Goal: Task Accomplishment & Management: Manage account settings

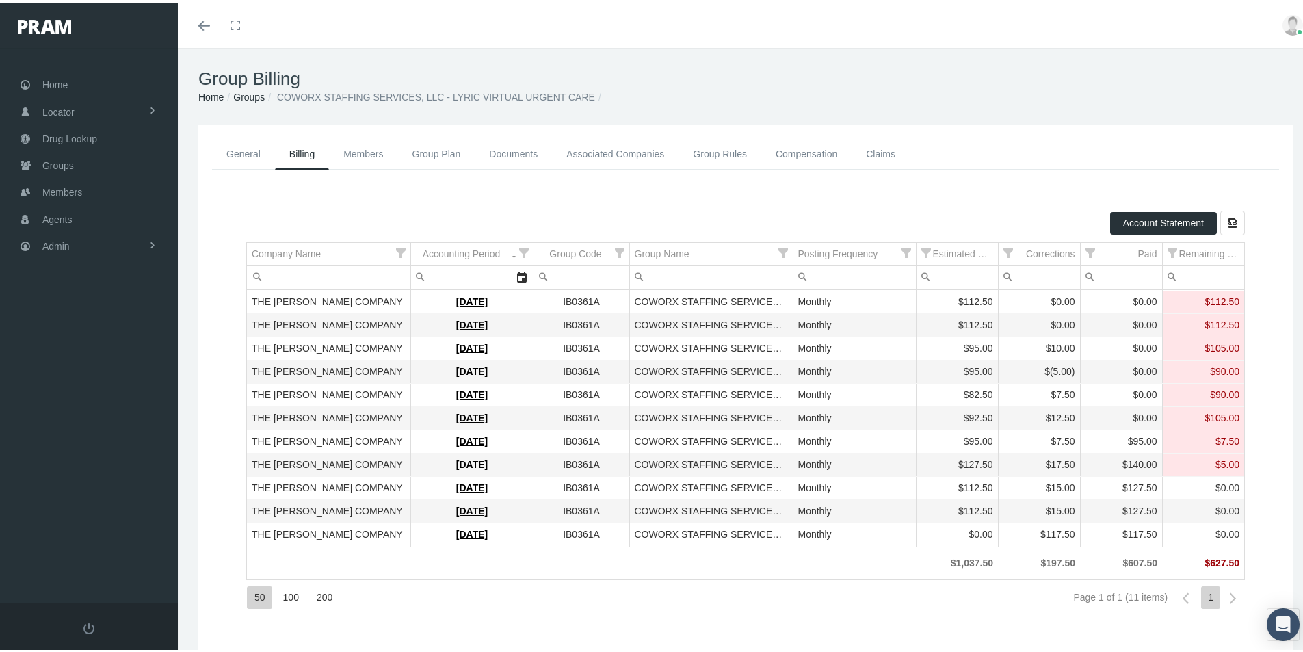
drag, startPoint x: 550, startPoint y: 581, endPoint x: 470, endPoint y: 604, distance: 83.1
click at [550, 581] on div "50 100 200 Page 1 of 1 (11 items) 1" at bounding box center [745, 595] width 999 height 37
click at [68, 243] on span "Admin" at bounding box center [55, 244] width 27 height 26
click at [74, 326] on span "Claims" at bounding box center [70, 324] width 29 height 23
drag, startPoint x: 84, startPoint y: 397, endPoint x: 105, endPoint y: 415, distance: 27.7
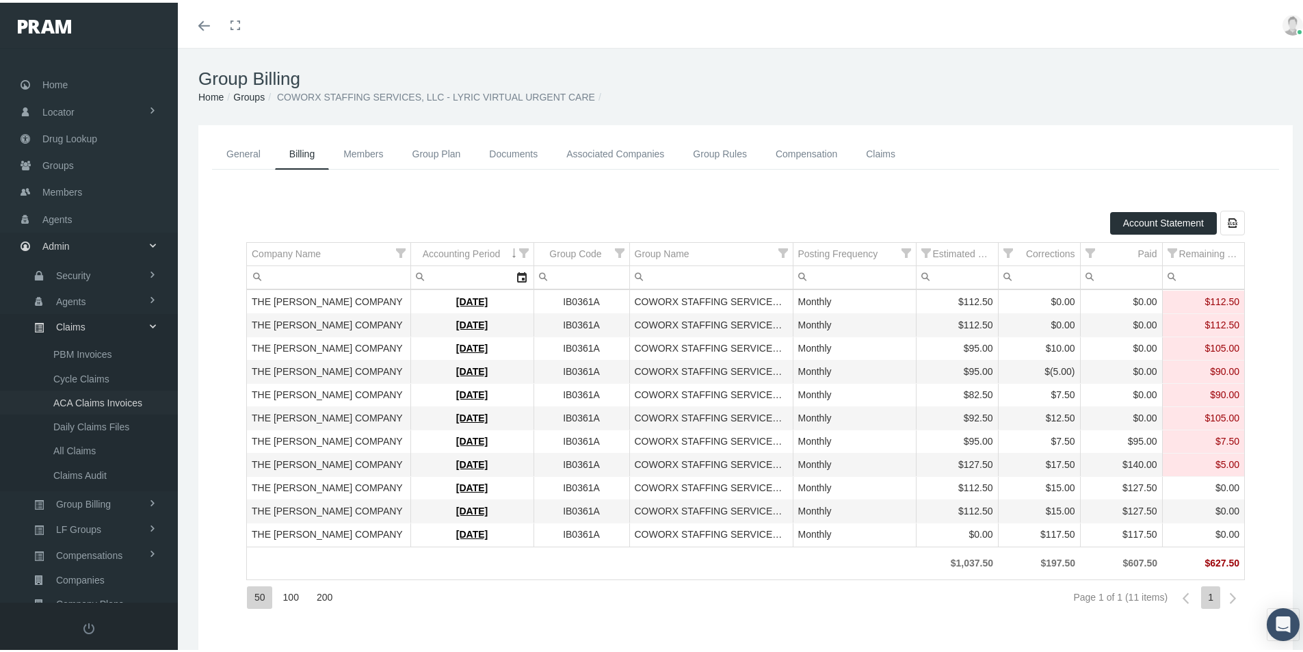
click at [84, 396] on span "ACA Claims Invoices" at bounding box center [97, 400] width 89 height 23
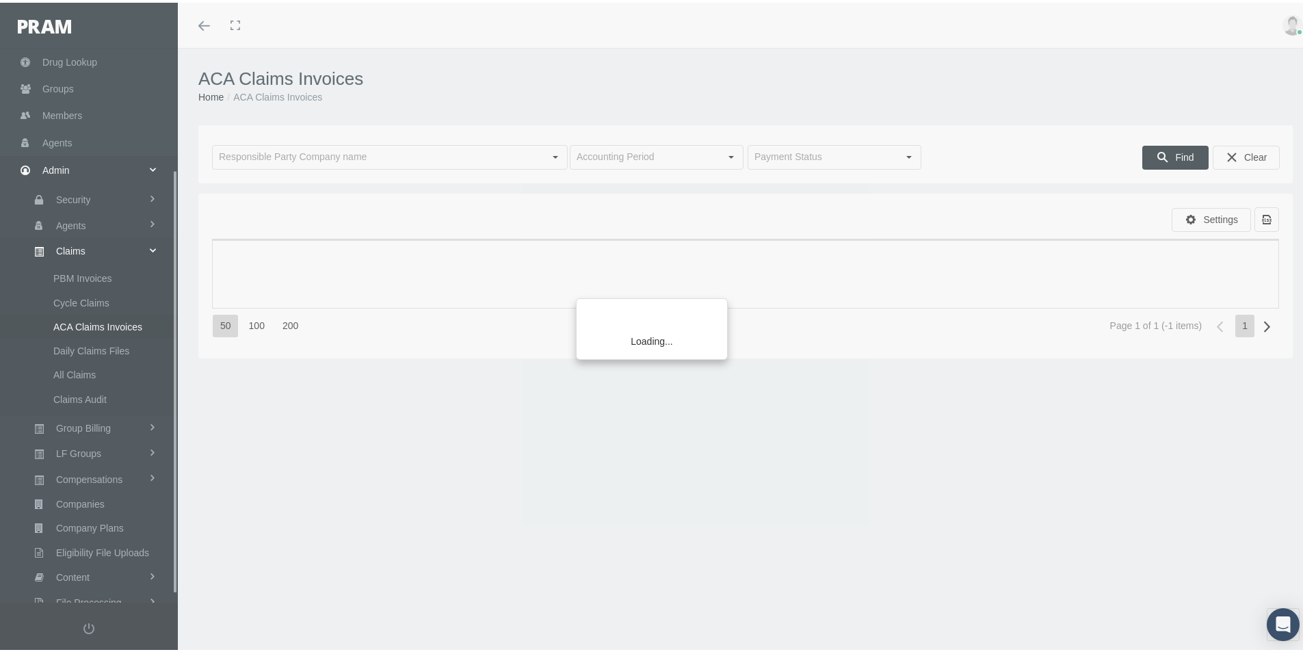
scroll to position [170, 0]
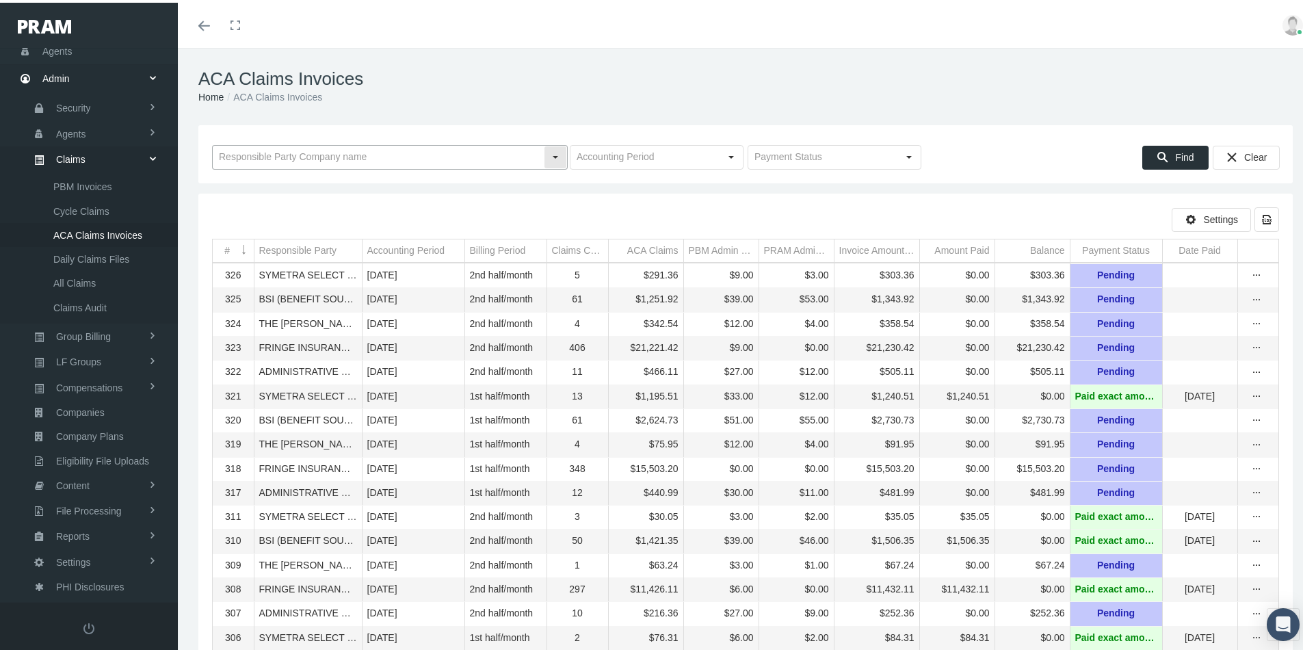
click at [263, 154] on input "text" at bounding box center [378, 154] width 331 height 23
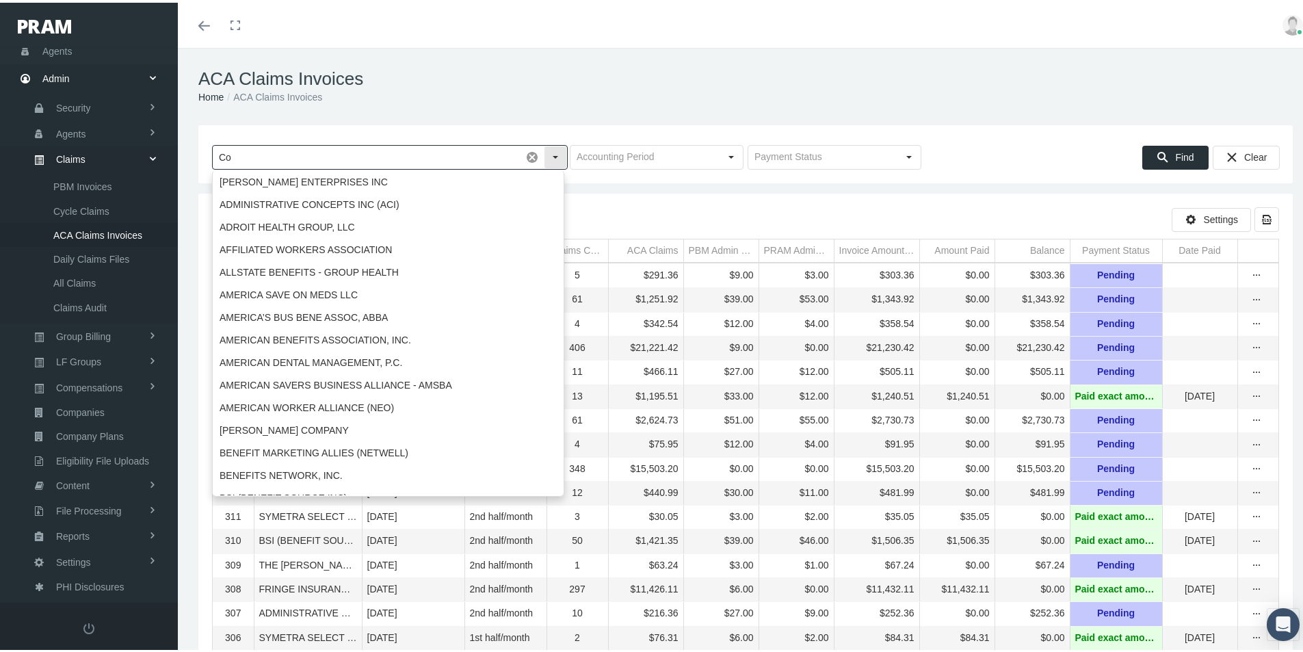
type input "C"
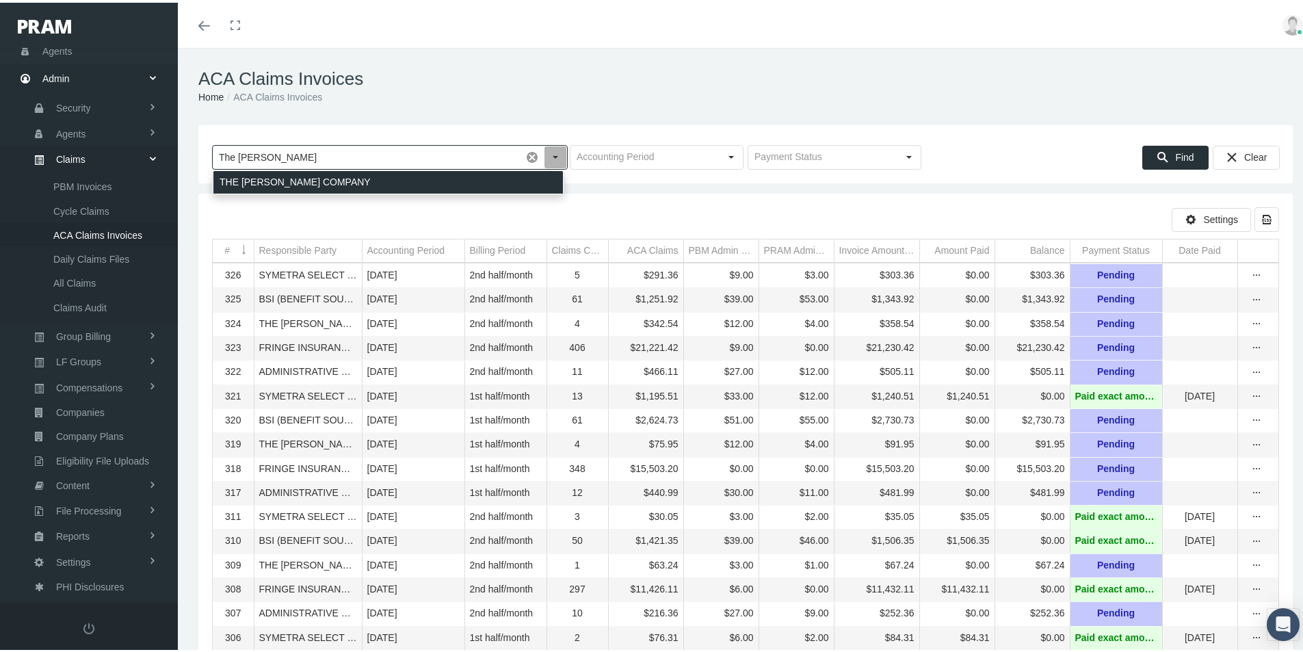
click at [255, 176] on div "THE [PERSON_NAME] COMPANY" at bounding box center [388, 179] width 350 height 23
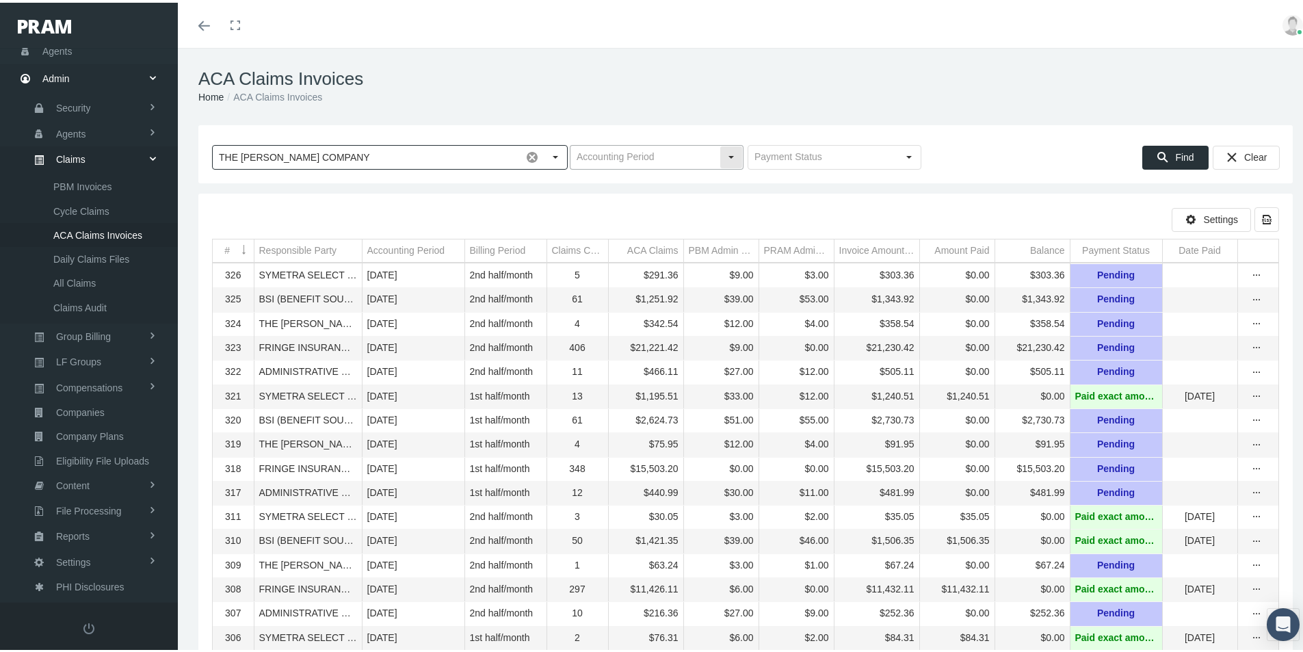
type input "THE [PERSON_NAME] COMPANY"
click at [657, 157] on input "text" at bounding box center [644, 154] width 149 height 23
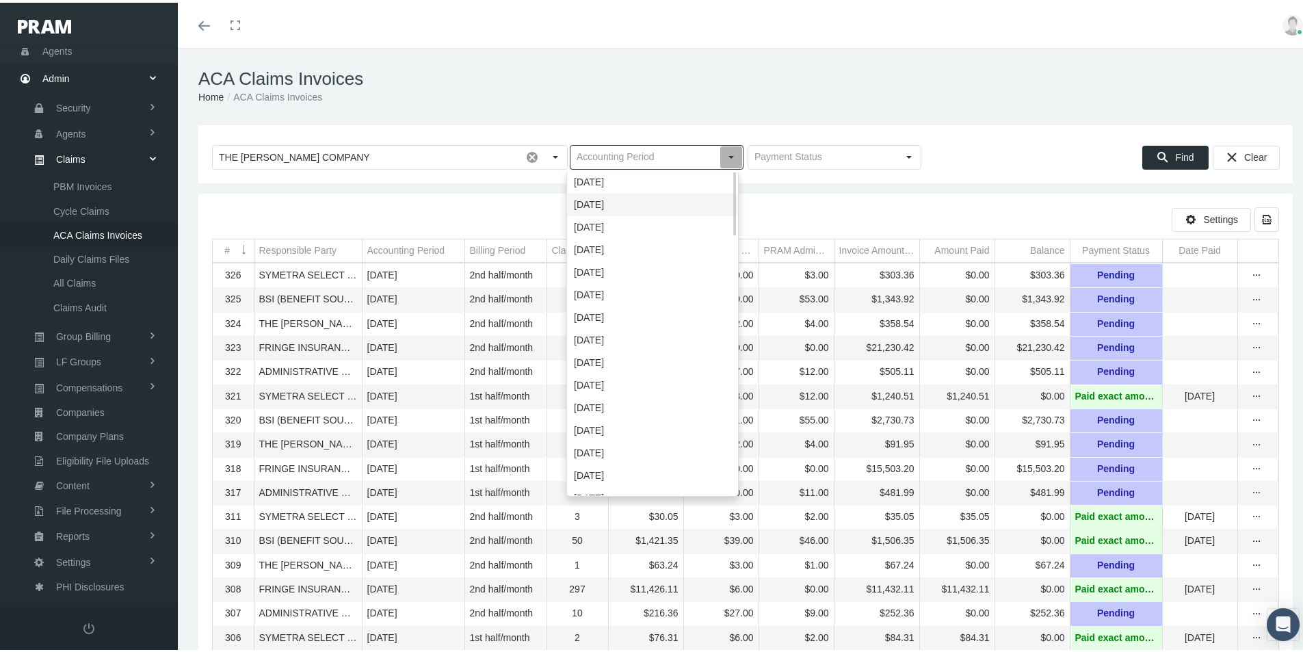
click at [587, 202] on div "[DATE]" at bounding box center [653, 202] width 170 height 23
type input "[DATE]"
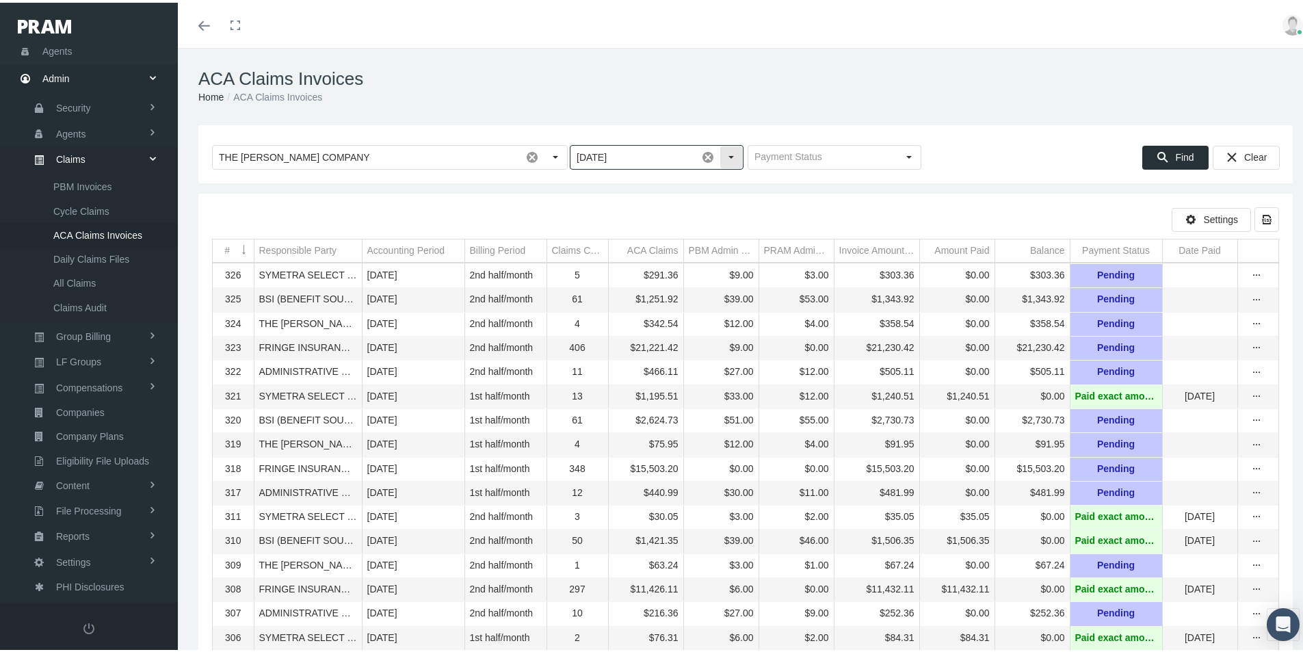
click at [702, 156] on span at bounding box center [707, 154] width 23 height 23
click at [1176, 150] on span "Find" at bounding box center [1184, 154] width 18 height 11
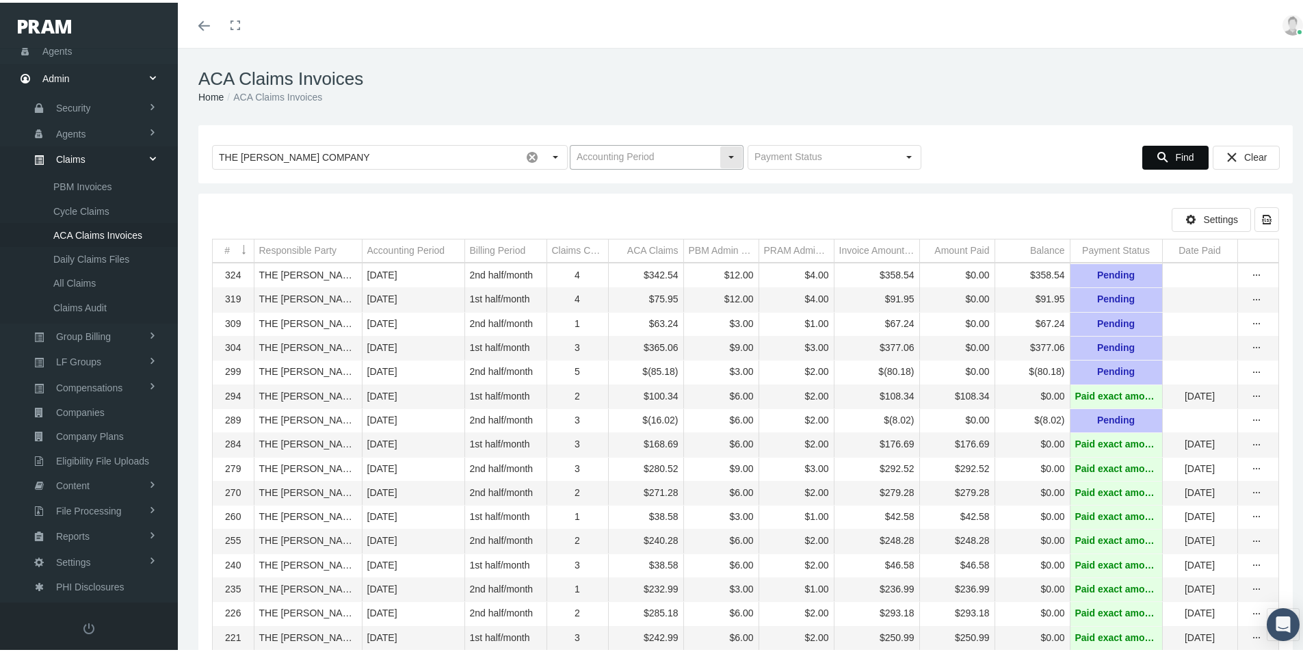
click at [637, 152] on input "text" at bounding box center [644, 154] width 149 height 23
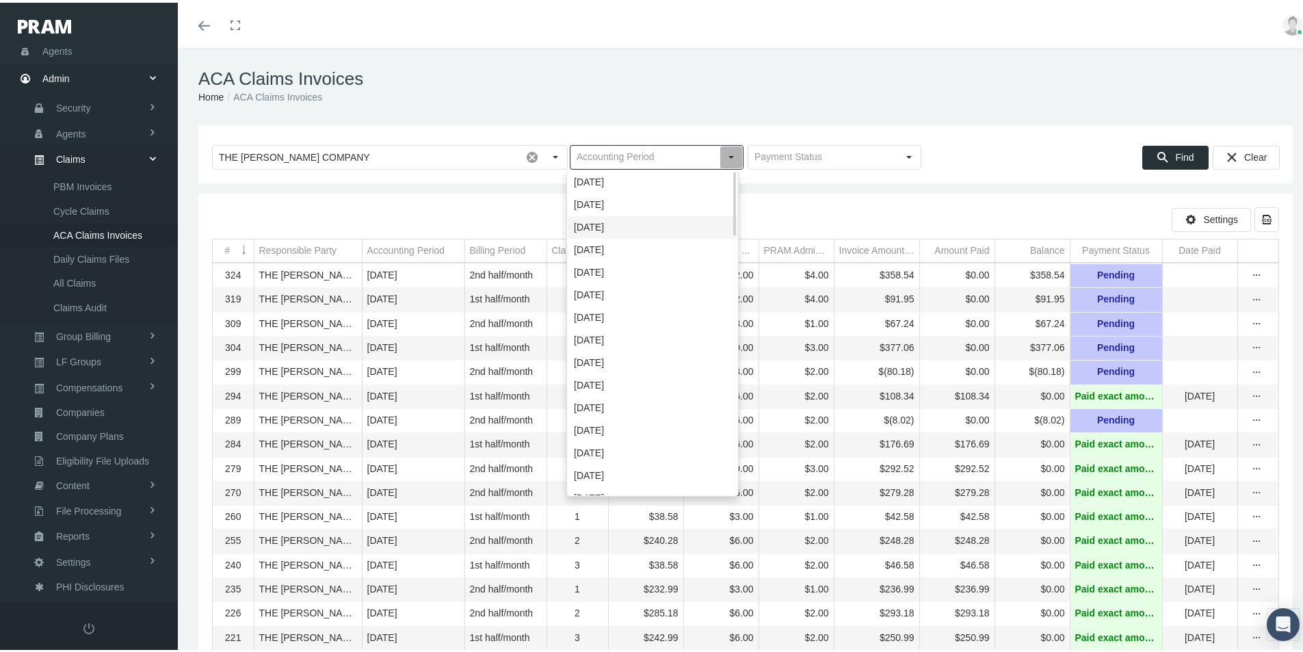
click at [590, 220] on div "September 2025" at bounding box center [653, 224] width 170 height 23
type input "September 2025"
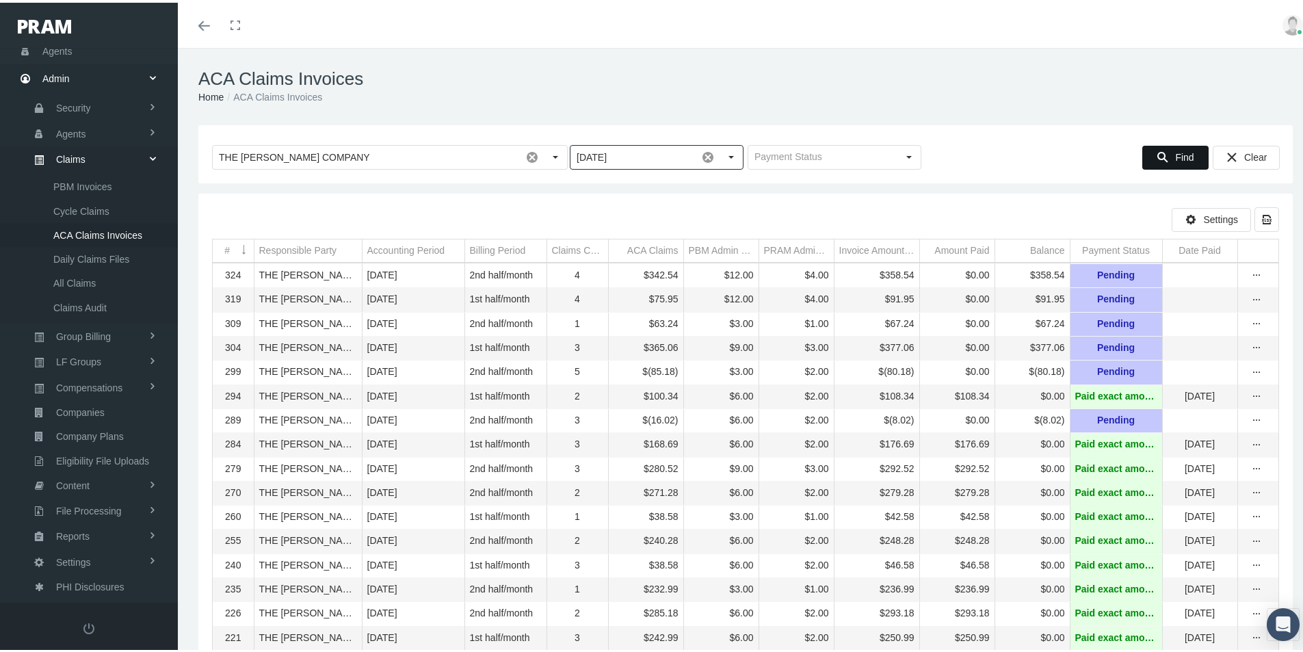
click at [1175, 157] on span "Find" at bounding box center [1184, 154] width 18 height 11
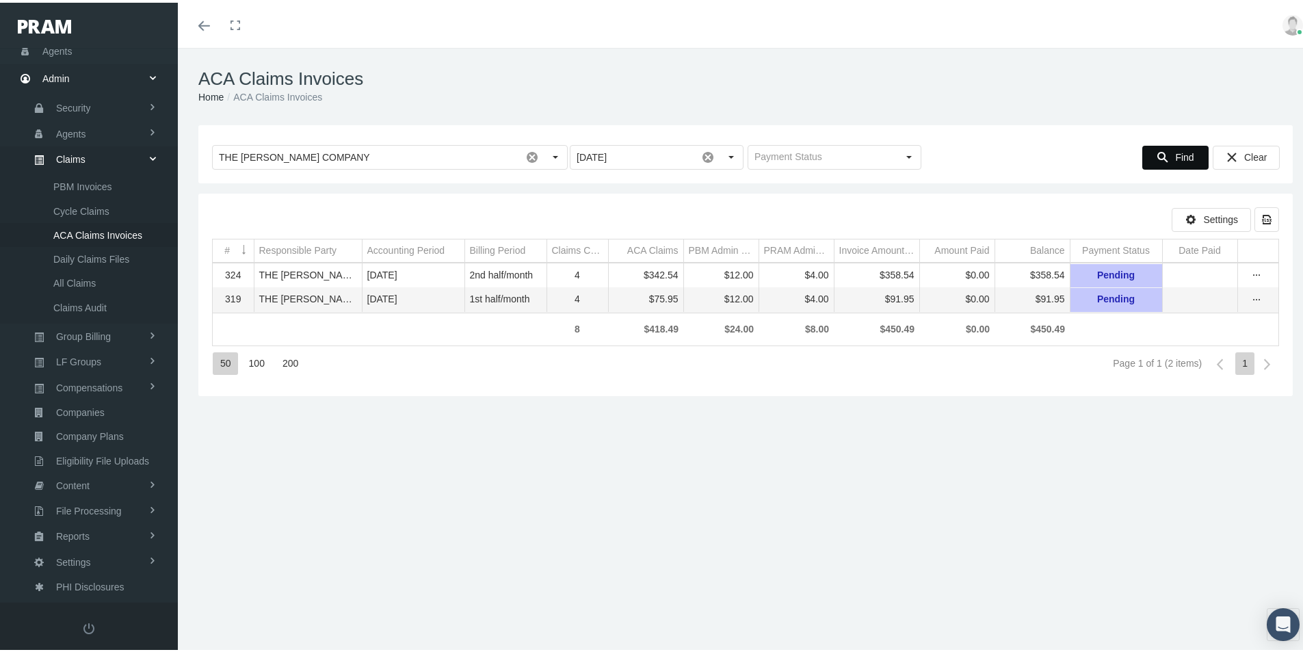
click at [338, 248] on td "Responsible Party" at bounding box center [308, 248] width 108 height 23
drag, startPoint x: 700, startPoint y: 154, endPoint x: 680, endPoint y: 161, distance: 21.2
click at [700, 153] on span at bounding box center [707, 154] width 23 height 23
click at [505, 213] on div "Settings Export all data to Excel" at bounding box center [745, 217] width 1067 height 25
click at [1175, 155] on span "Find" at bounding box center [1184, 154] width 18 height 11
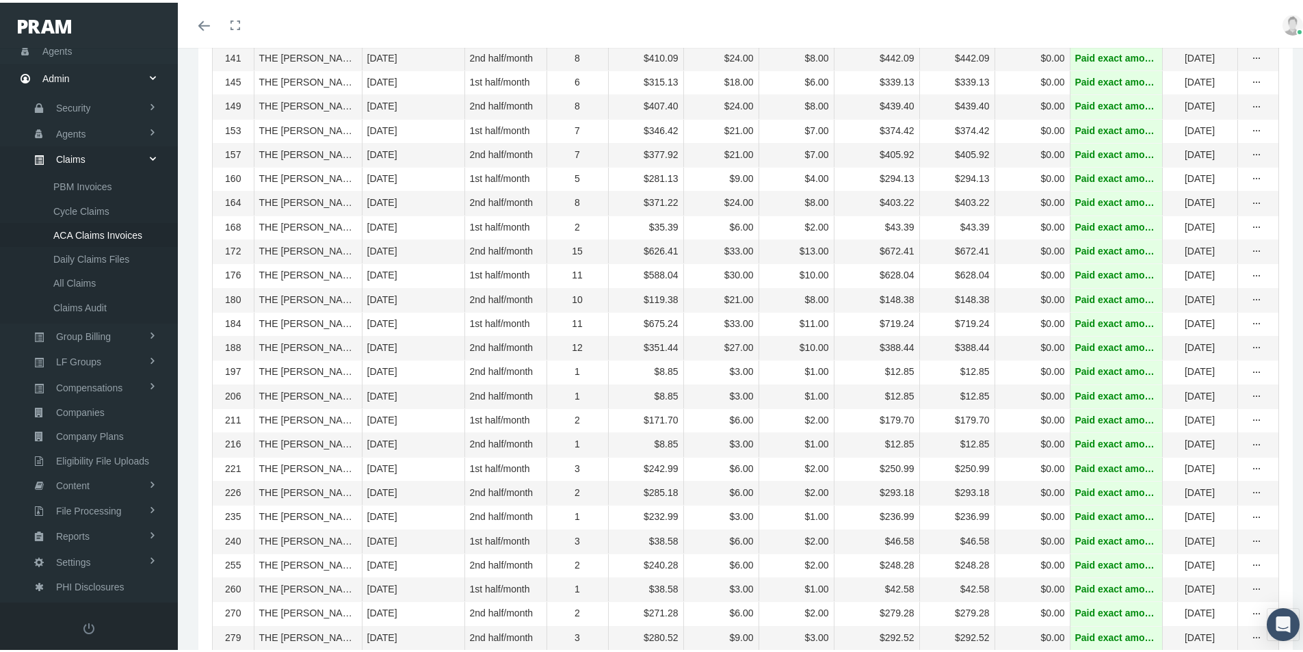
scroll to position [968, 0]
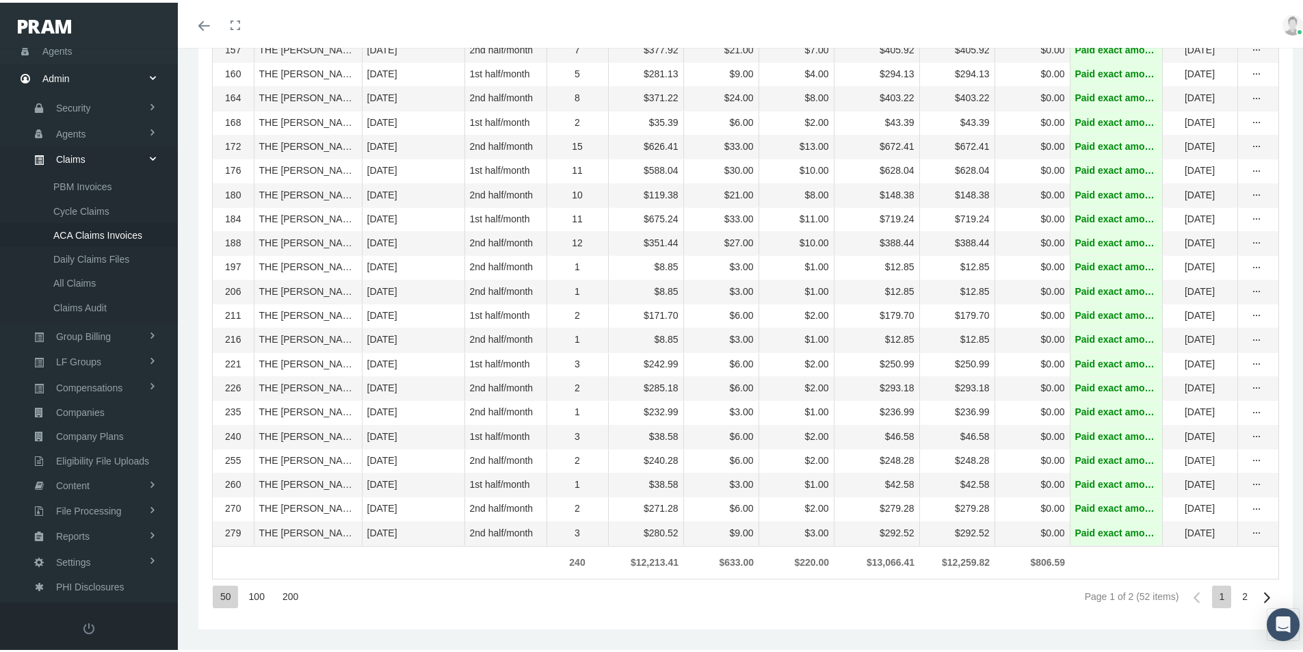
click at [1235, 591] on div "2" at bounding box center [1244, 594] width 19 height 23
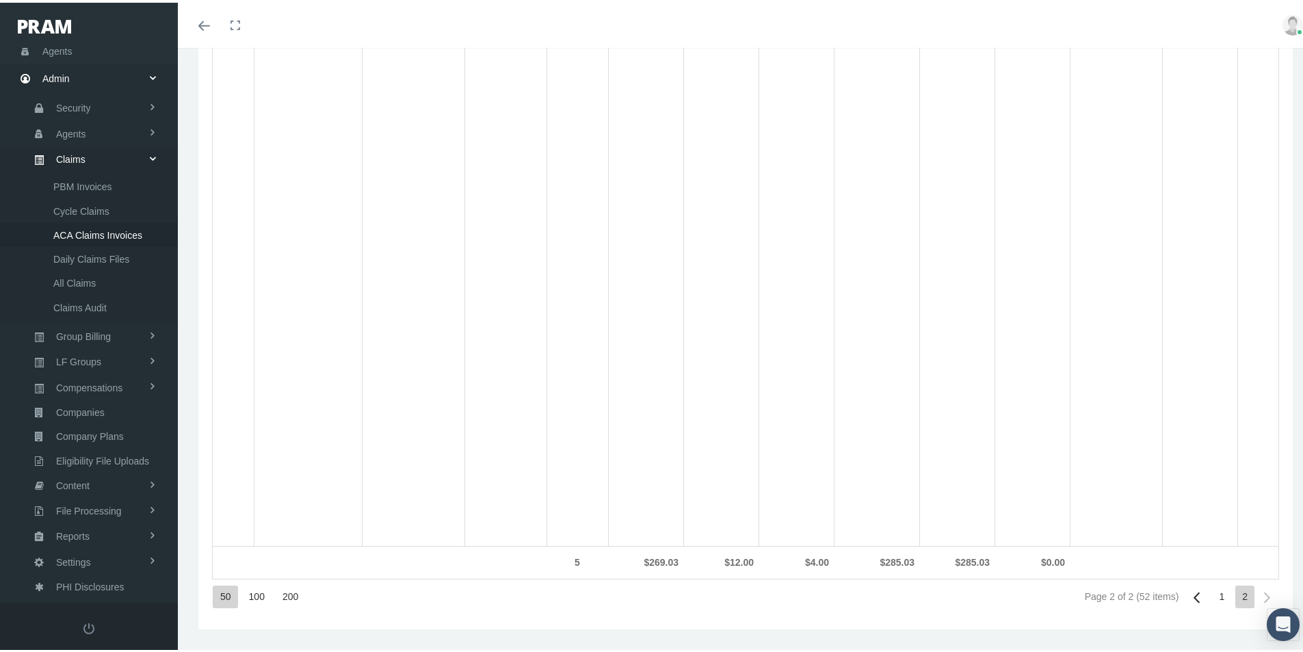
click at [1212, 592] on div "1" at bounding box center [1221, 594] width 19 height 23
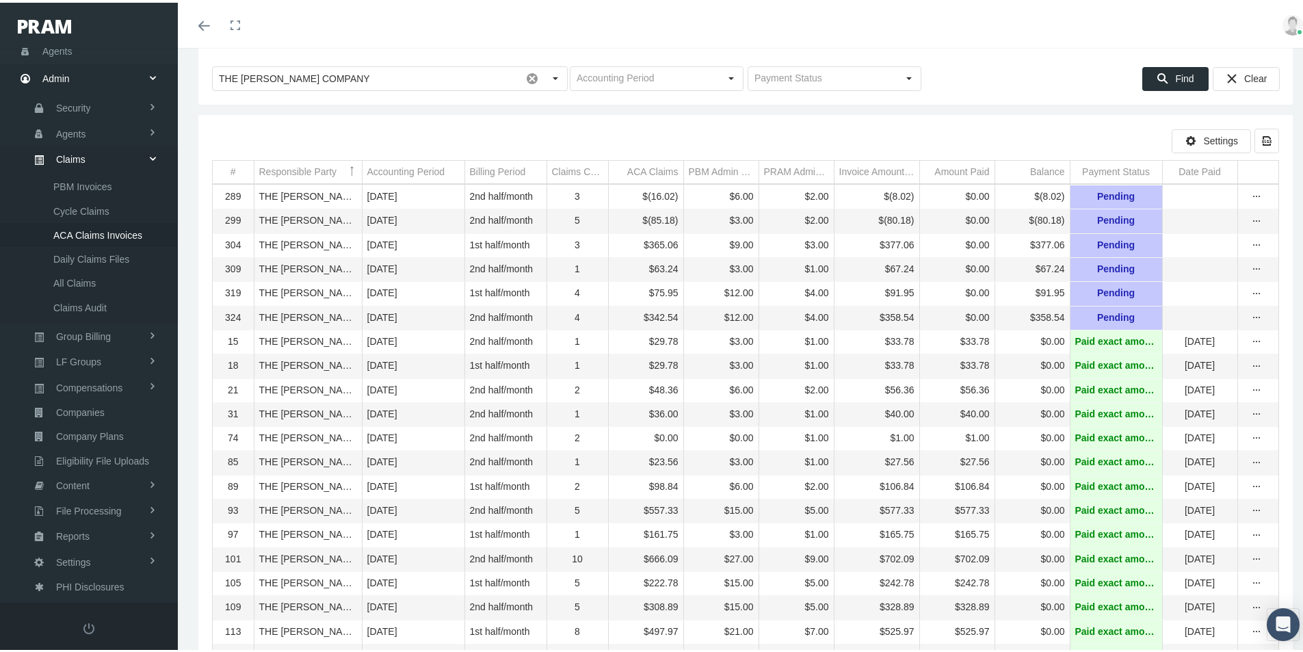
scroll to position [10, 0]
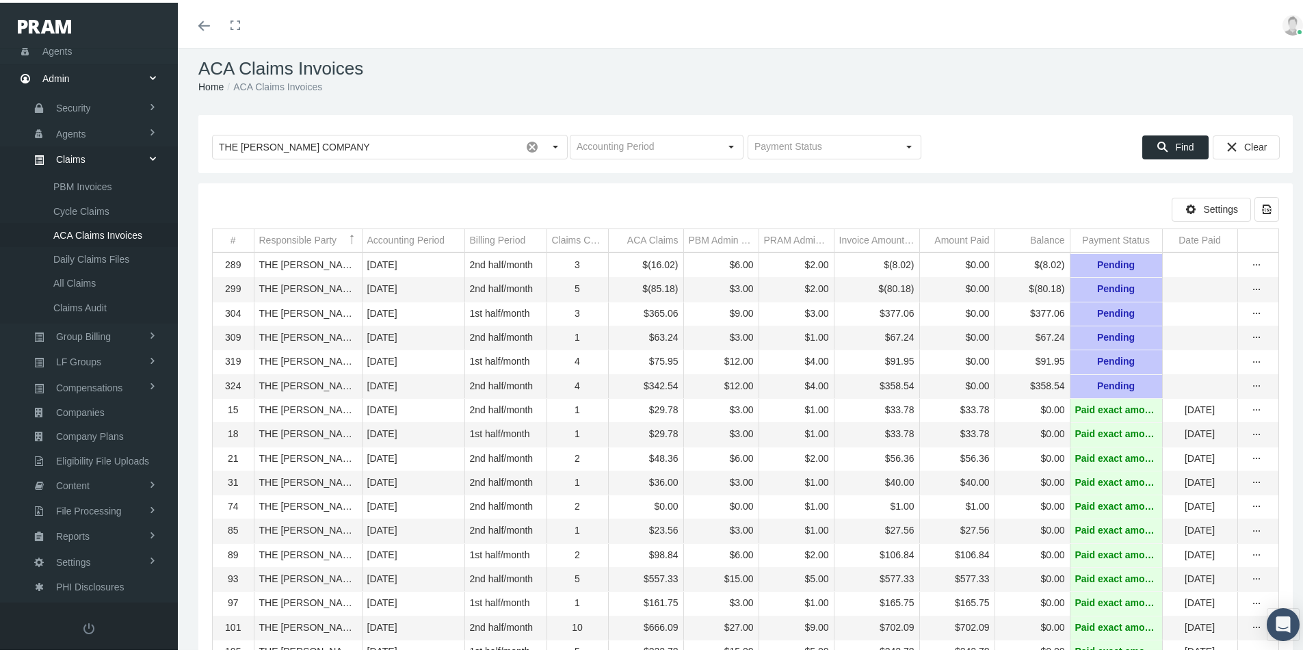
click at [1120, 64] on h1 "ACA Claims Invoices" at bounding box center [745, 65] width 1094 height 21
click at [586, 631] on td "10" at bounding box center [578, 625] width 62 height 24
click at [971, 86] on ol "Home ACA Claims Invoices" at bounding box center [745, 84] width 1094 height 15
drag, startPoint x: 79, startPoint y: 452, endPoint x: 108, endPoint y: 466, distance: 32.7
click at [78, 452] on span "Eligibility File Uploads" at bounding box center [102, 458] width 93 height 23
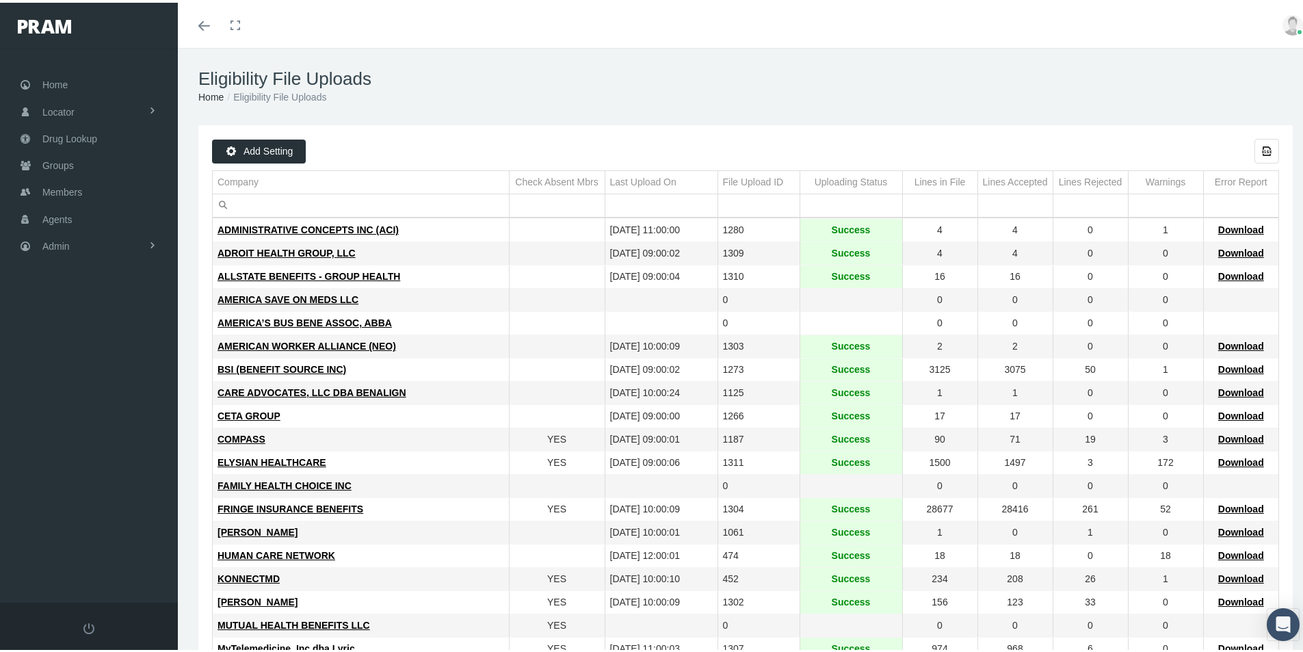
click at [434, 472] on td "FAMILY HEALTH CHOICE INC" at bounding box center [361, 483] width 296 height 23
drag, startPoint x: 469, startPoint y: 495, endPoint x: 450, endPoint y: 495, distance: 19.2
click at [469, 495] on td "FRINGE INSURANCE BENEFITS" at bounding box center [361, 506] width 296 height 23
click at [263, 455] on span "ELYSIAN HEALTHCARE" at bounding box center [272, 459] width 109 height 11
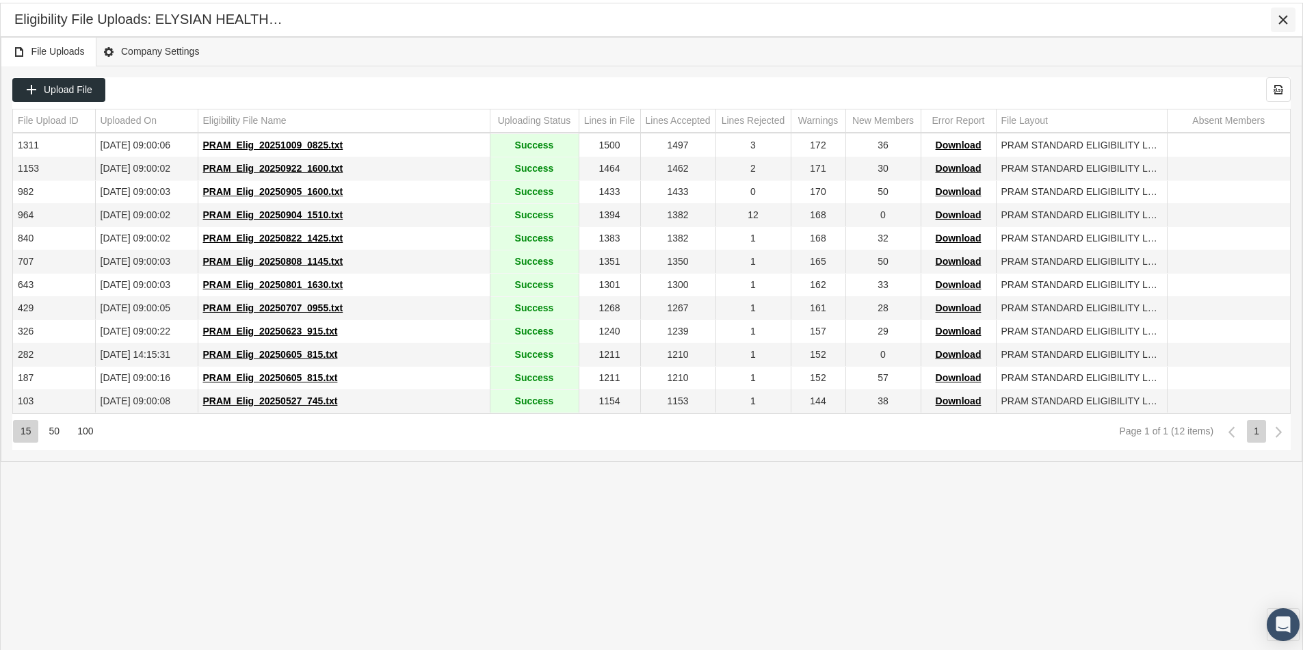
drag, startPoint x: 1287, startPoint y: 15, endPoint x: 1278, endPoint y: 18, distance: 9.3
click at [1286, 15] on icon "Close" at bounding box center [1283, 17] width 12 height 12
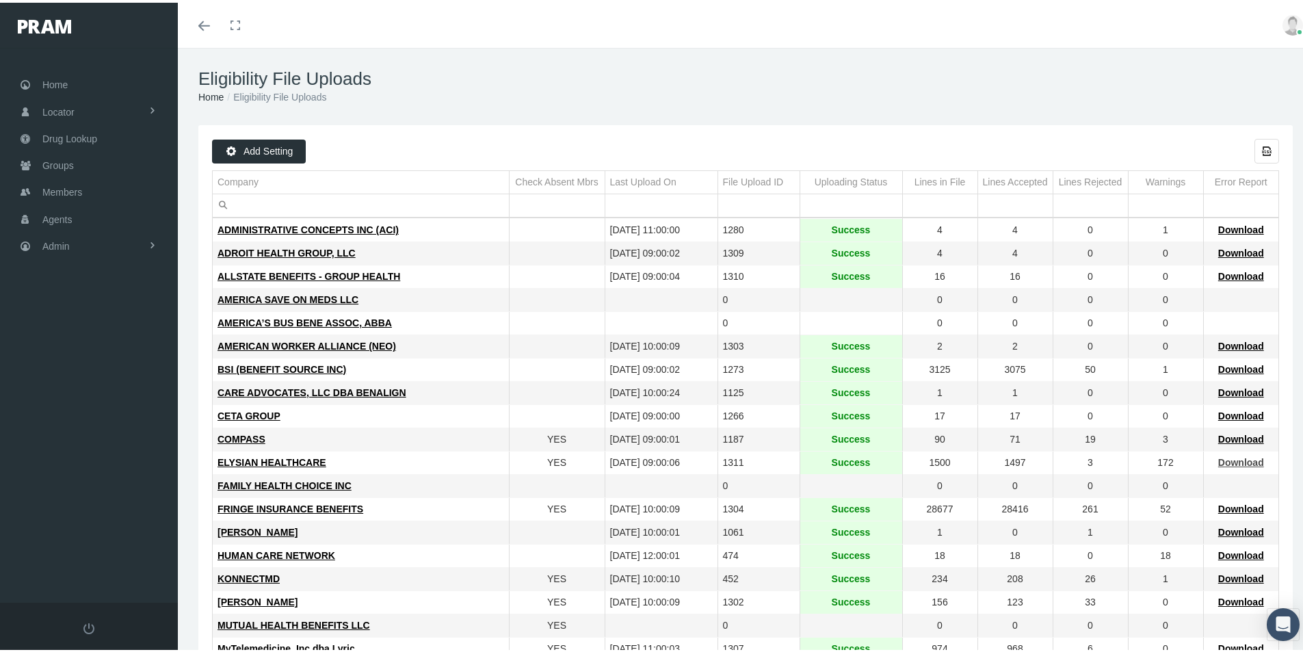
click at [1226, 459] on span "Download" at bounding box center [1241, 459] width 46 height 11
click at [441, 593] on div "MORGAN WHITE" at bounding box center [361, 599] width 287 height 13
click at [57, 239] on span "Admin" at bounding box center [55, 244] width 27 height 26
click at [81, 350] on span "Group Billing" at bounding box center [83, 349] width 55 height 23
click at [114, 372] on span "Billing Activity By Group" at bounding box center [103, 377] width 101 height 23
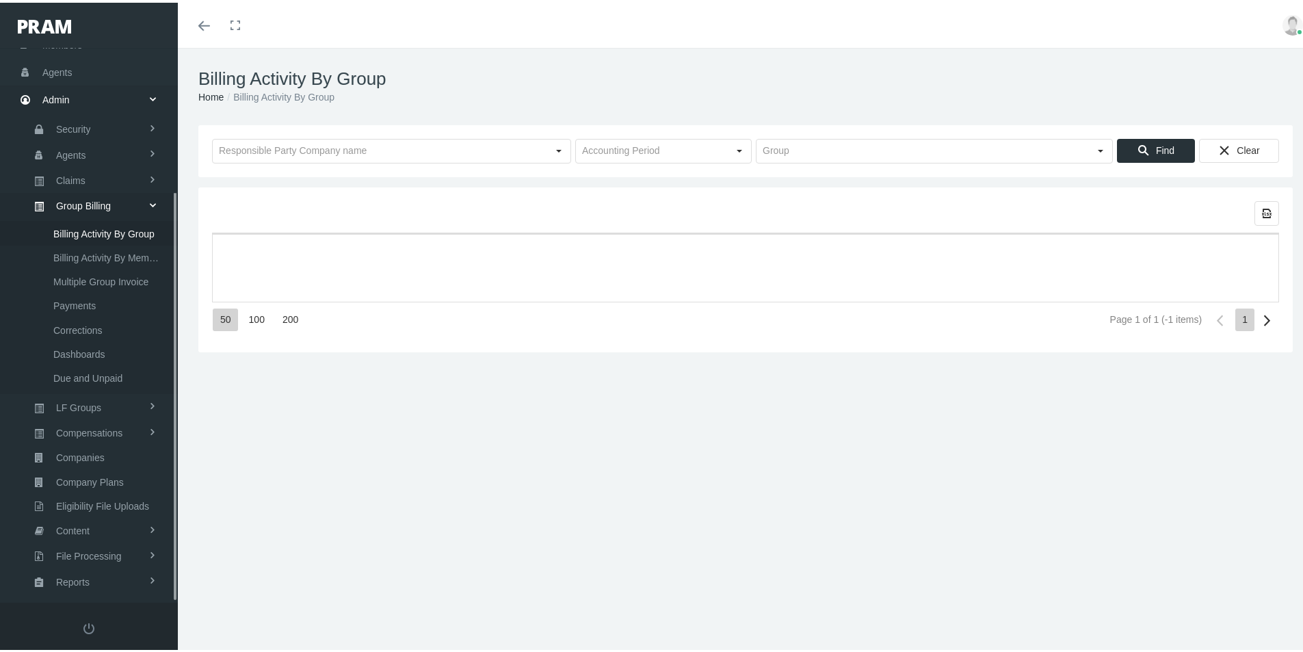
scroll to position [194, 0]
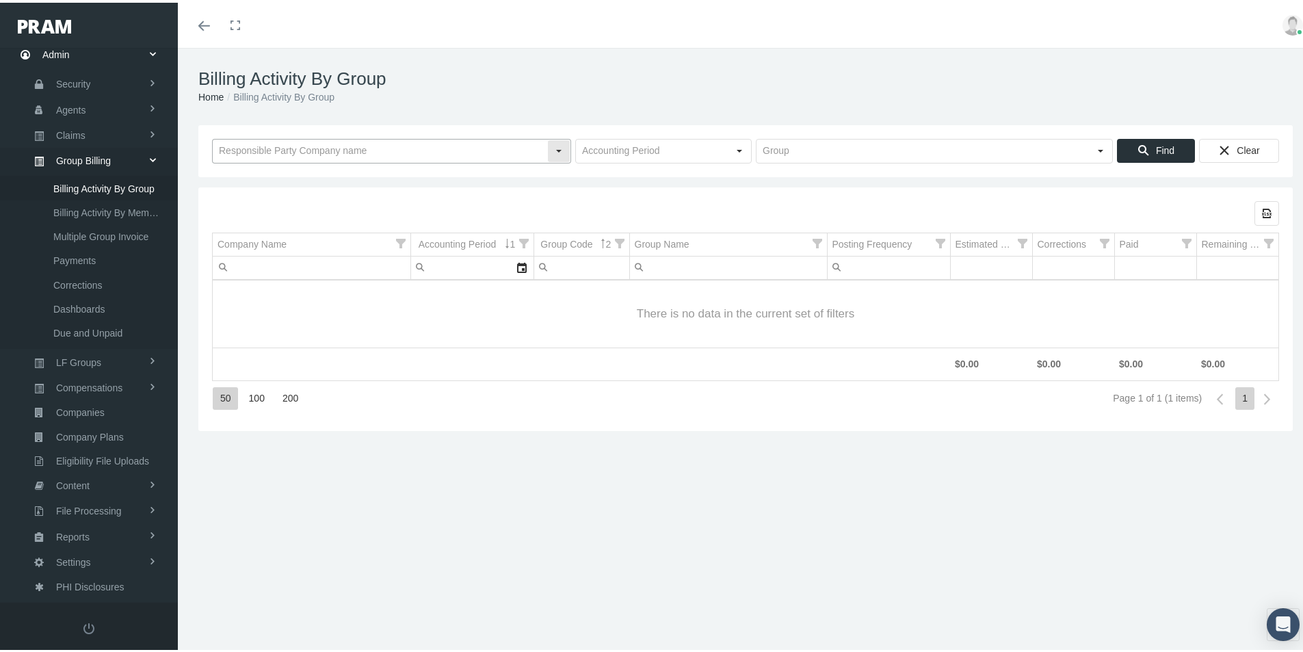
click at [248, 152] on input "text" at bounding box center [380, 148] width 334 height 23
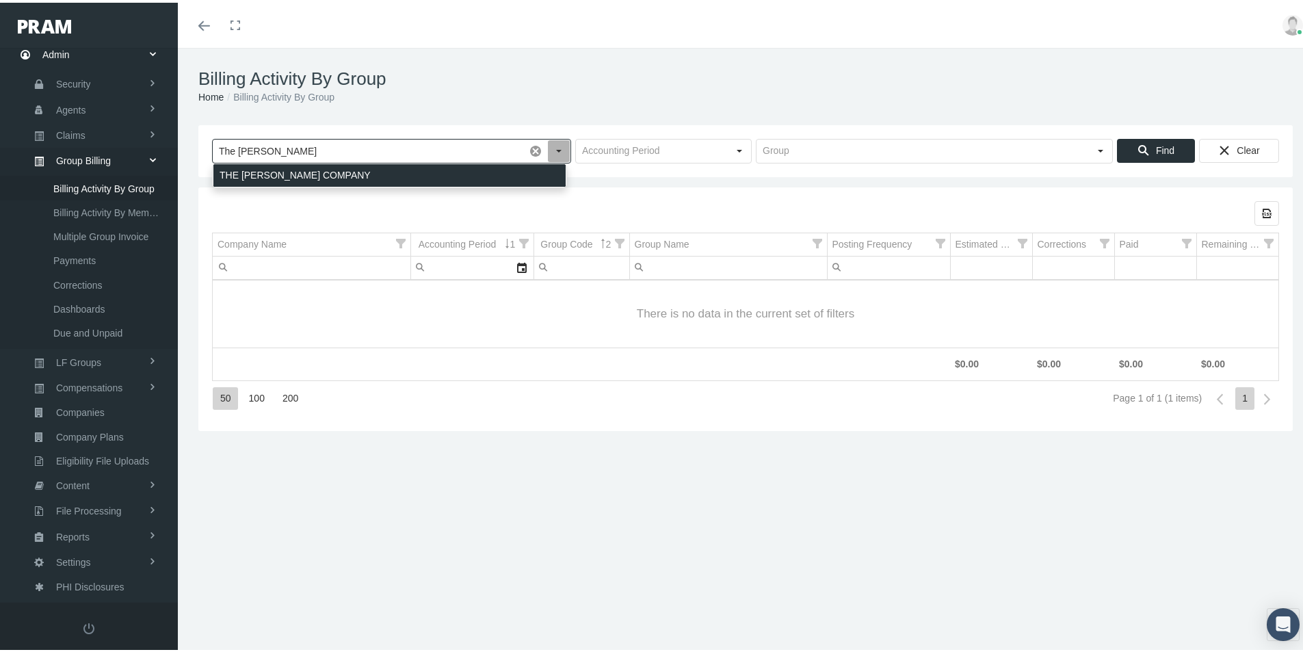
click at [286, 179] on div "THE [PERSON_NAME] COMPANY" at bounding box center [389, 172] width 352 height 23
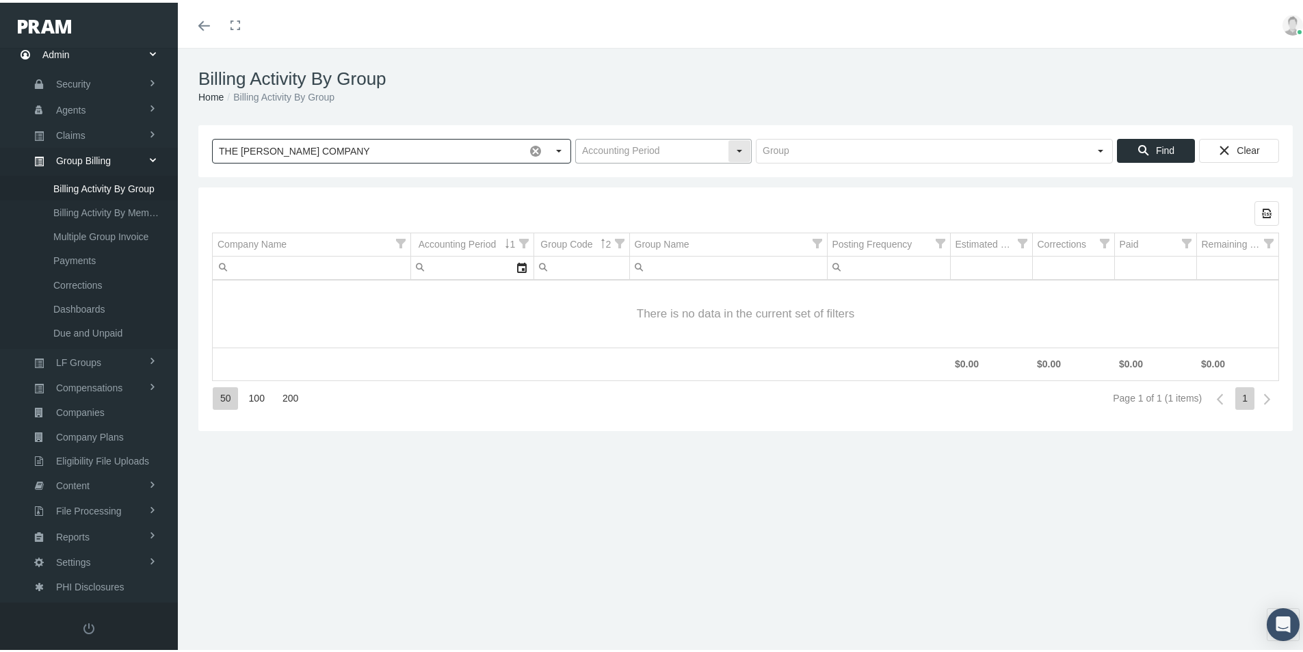
type input "THE [PERSON_NAME] COMPANY"
click at [614, 147] on input "text" at bounding box center [652, 148] width 152 height 23
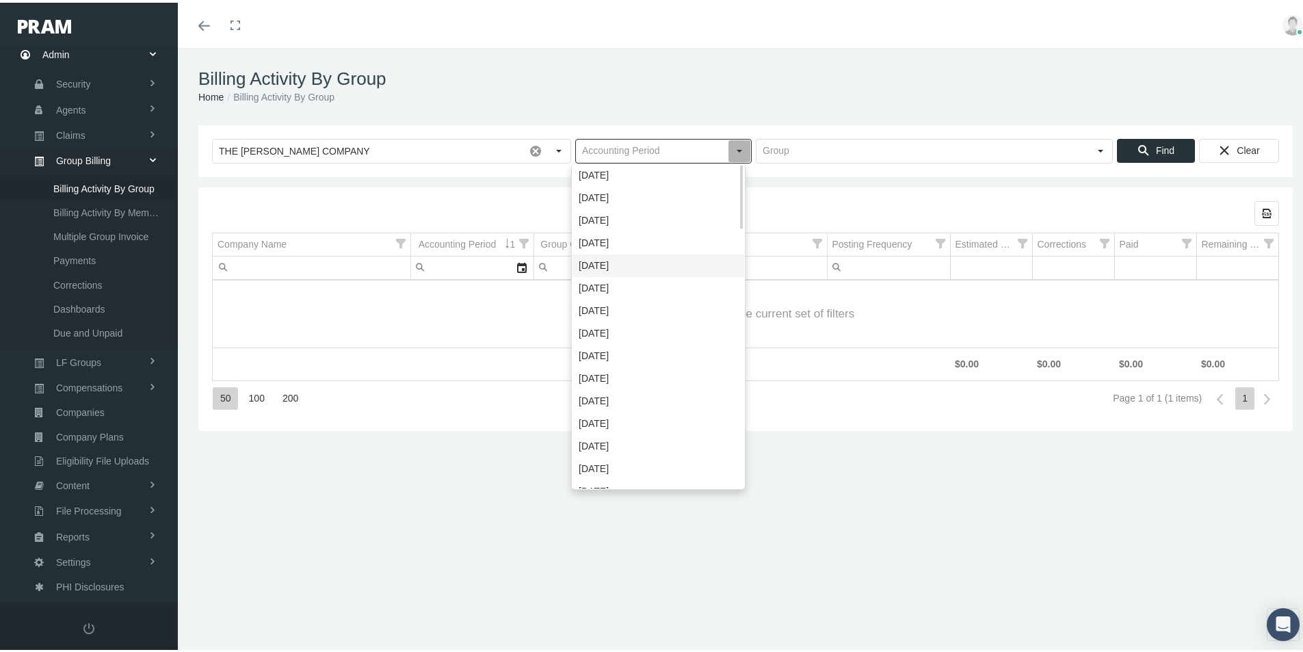
click at [592, 256] on div "[DATE]" at bounding box center [659, 263] width 172 height 23
type input "[DATE]"
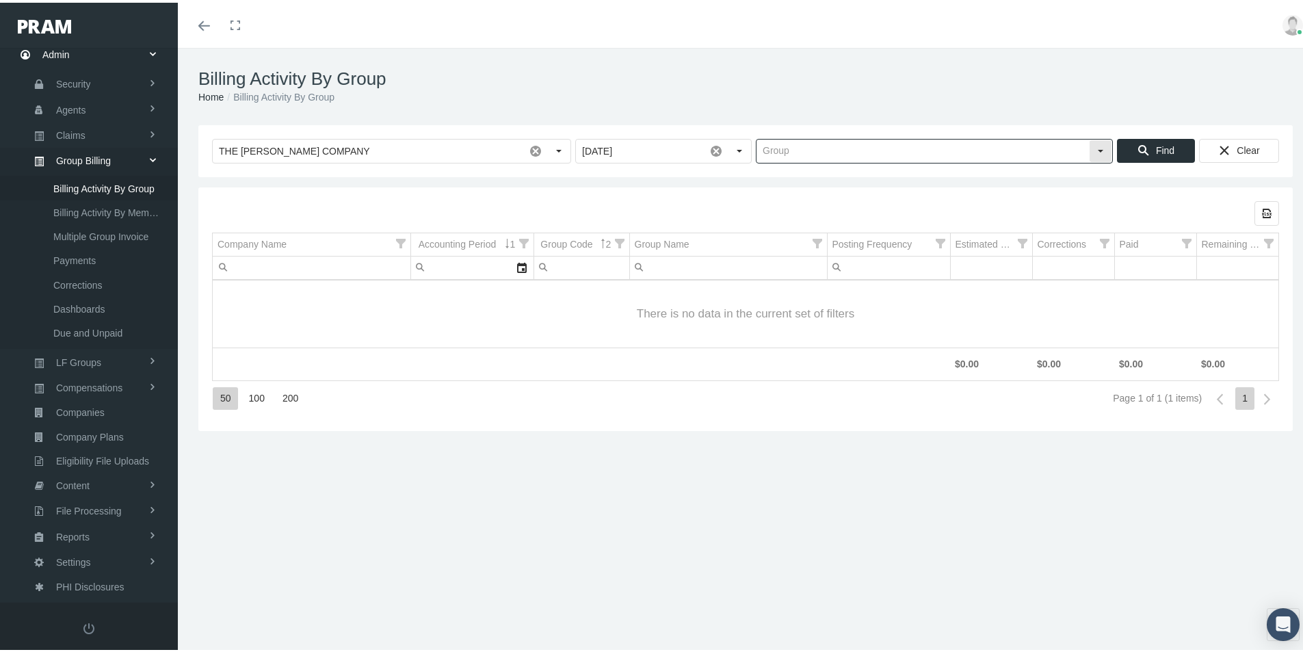
click at [778, 148] on input "text" at bounding box center [923, 148] width 332 height 23
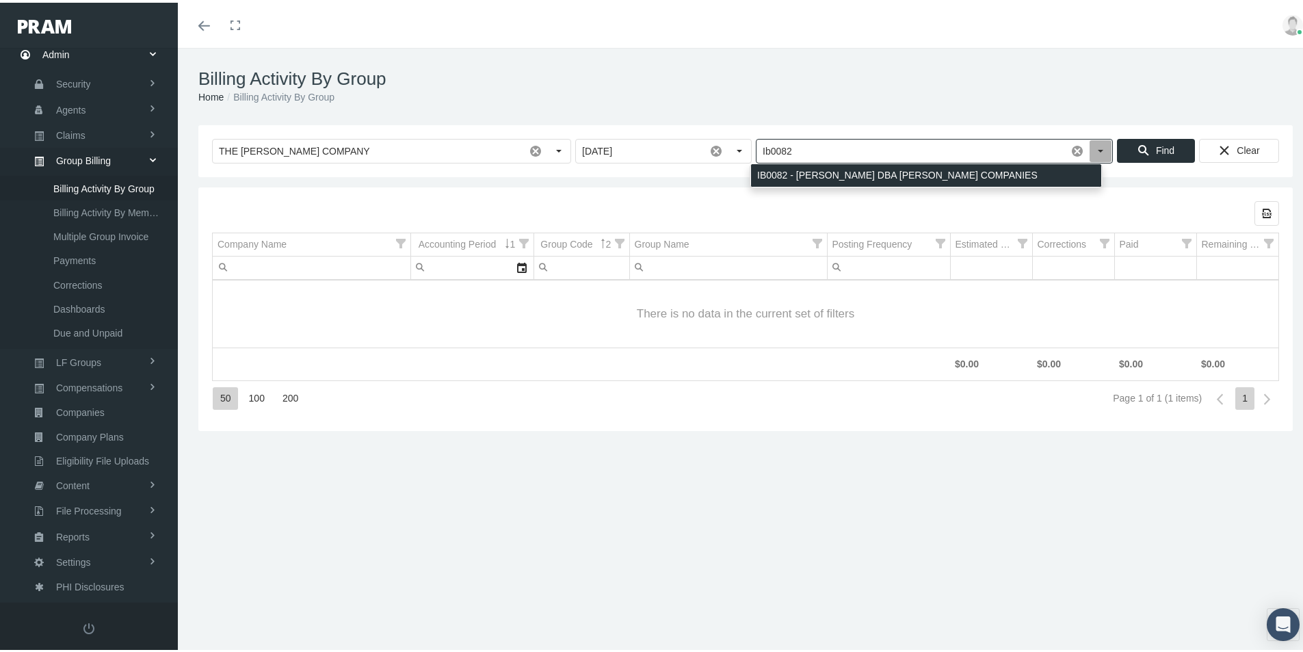
click at [781, 169] on div "IB0082 - [PERSON_NAME] DBA [PERSON_NAME] COMPANIES" at bounding box center [926, 172] width 350 height 23
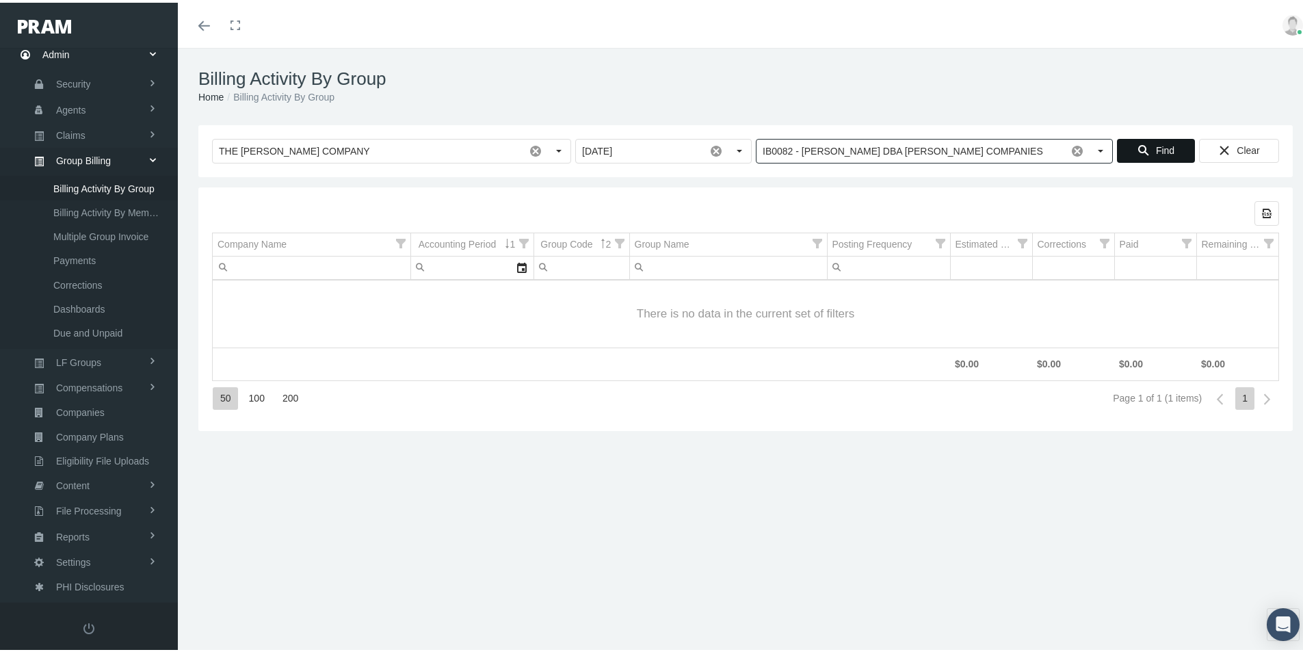
type input "IB0082 - [PERSON_NAME] DBA [PERSON_NAME] COMPANIES"
drag, startPoint x: 1155, startPoint y: 151, endPoint x: 1146, endPoint y: 160, distance: 12.6
click at [1156, 152] on span "Find" at bounding box center [1165, 147] width 18 height 11
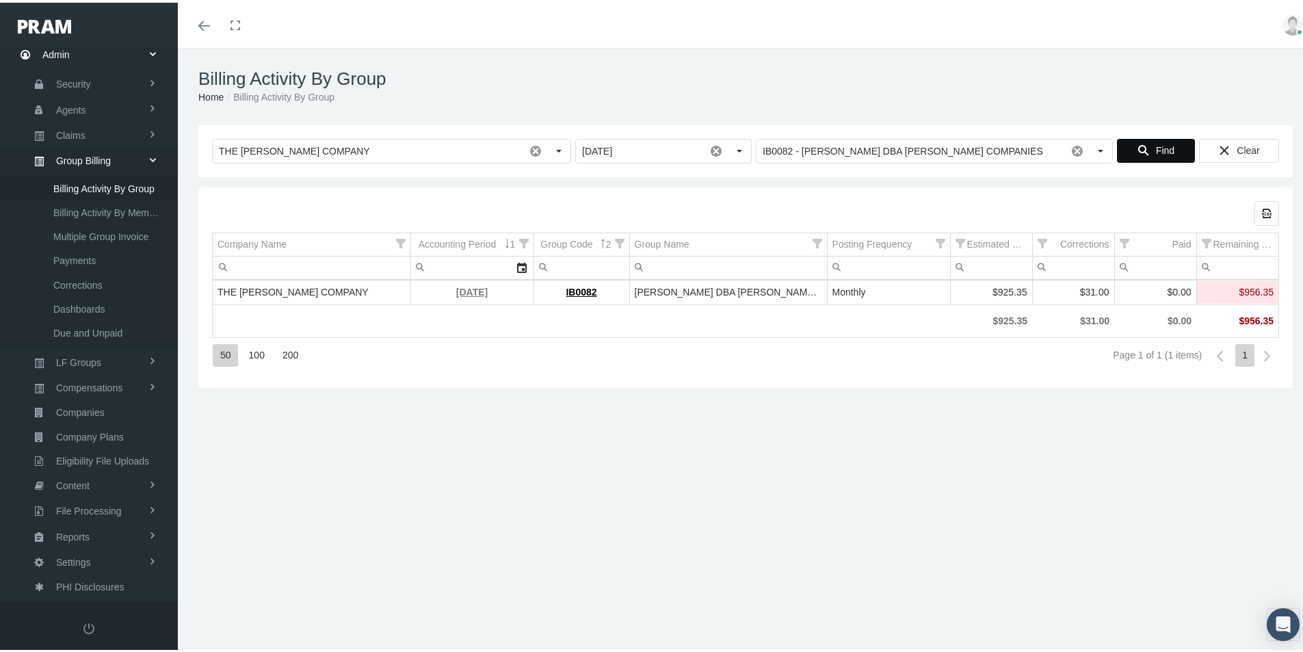
click at [467, 289] on link "[DATE]" at bounding box center [471, 289] width 31 height 11
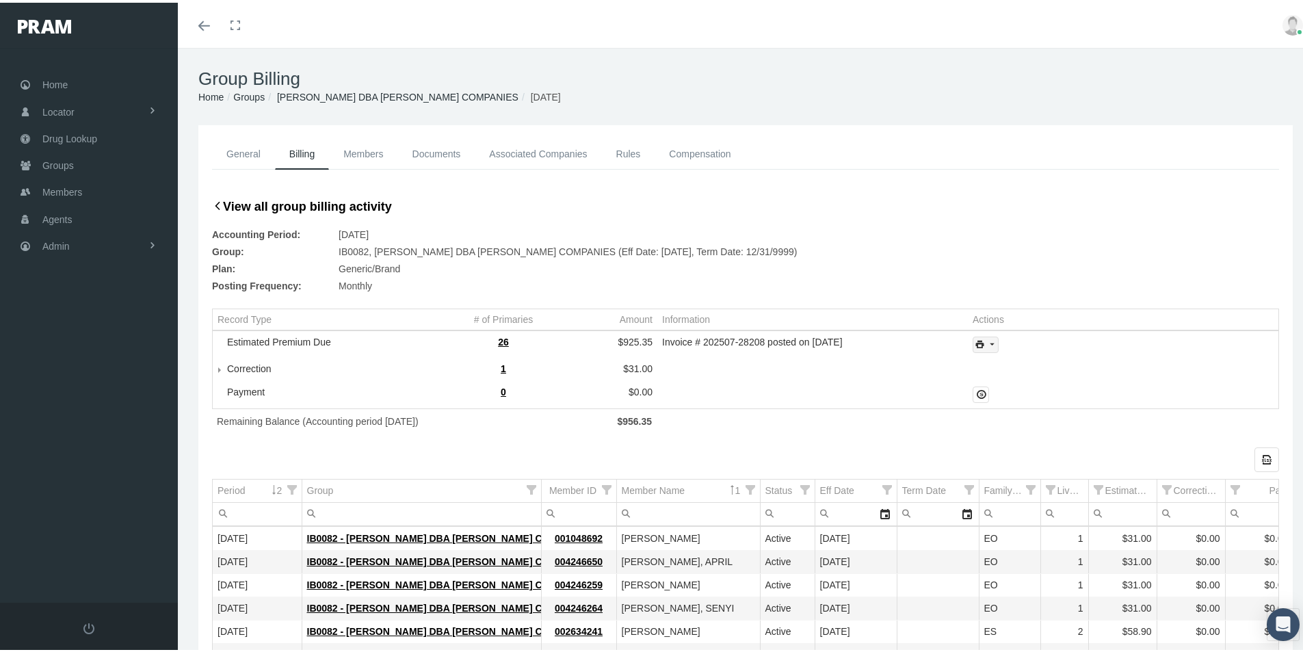
click at [986, 344] on icon "print" at bounding box center [992, 342] width 12 height 12
click at [1019, 388] on div "Invoice Details" at bounding box center [1022, 387] width 107 height 23
click at [272, 593] on td "[DATE]" at bounding box center [257, 582] width 89 height 23
click at [55, 246] on span "Admin" at bounding box center [55, 244] width 27 height 26
click at [86, 356] on span "Group Billing" at bounding box center [83, 349] width 55 height 23
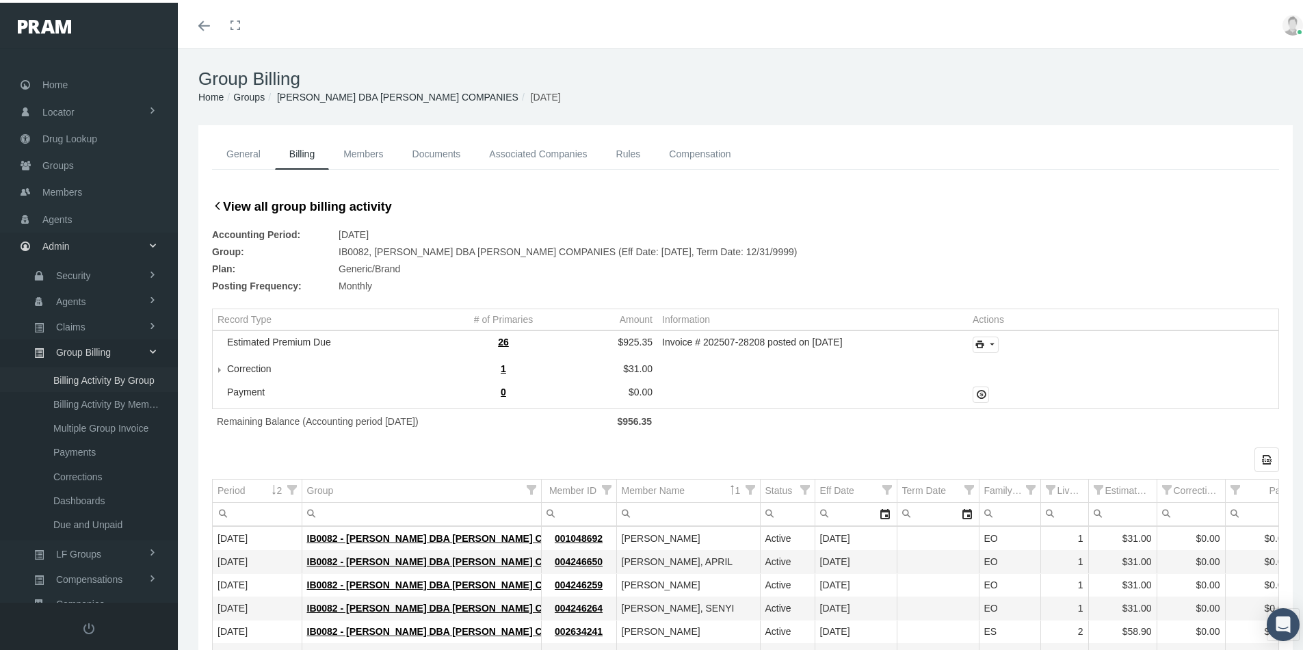
click at [125, 378] on span "Billing Activity By Group" at bounding box center [103, 377] width 101 height 23
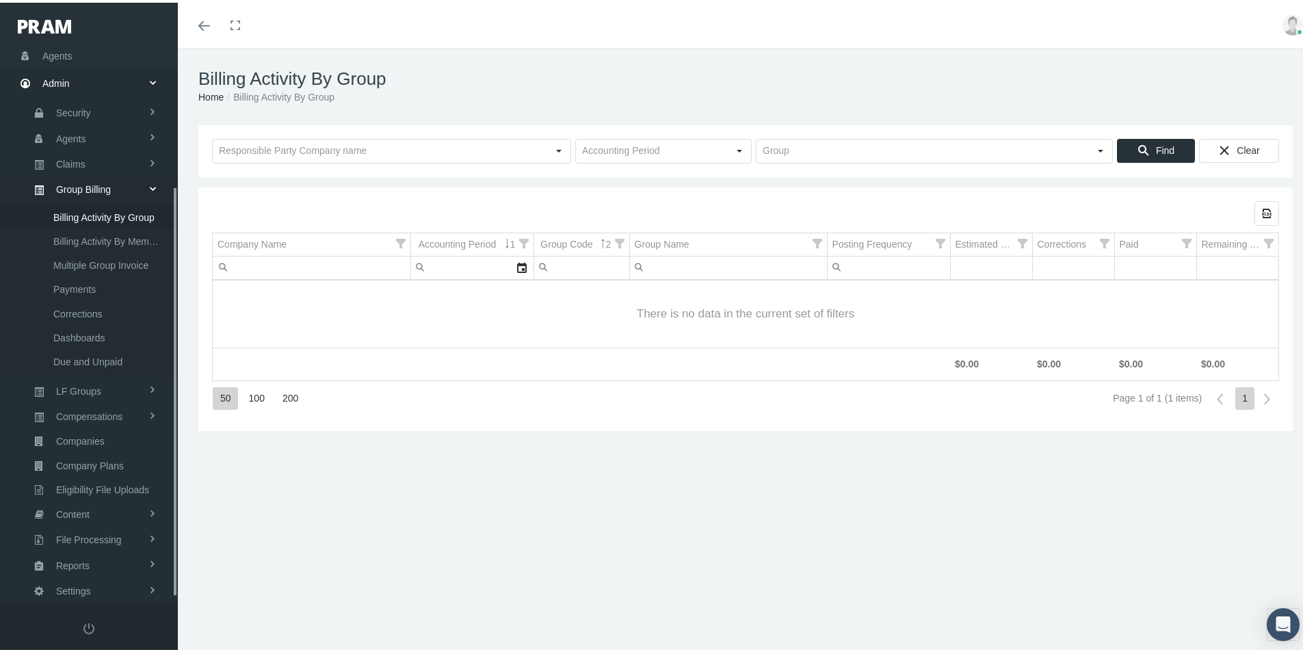
scroll to position [194, 0]
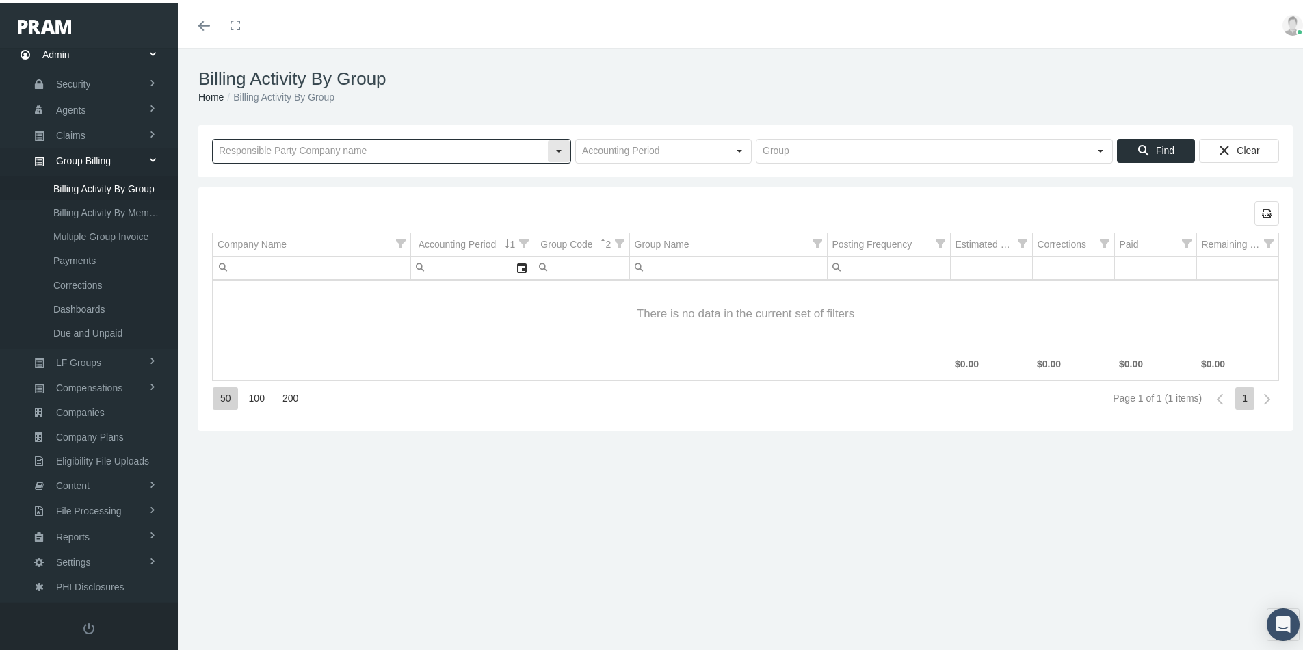
click at [248, 153] on input "text" at bounding box center [380, 148] width 334 height 23
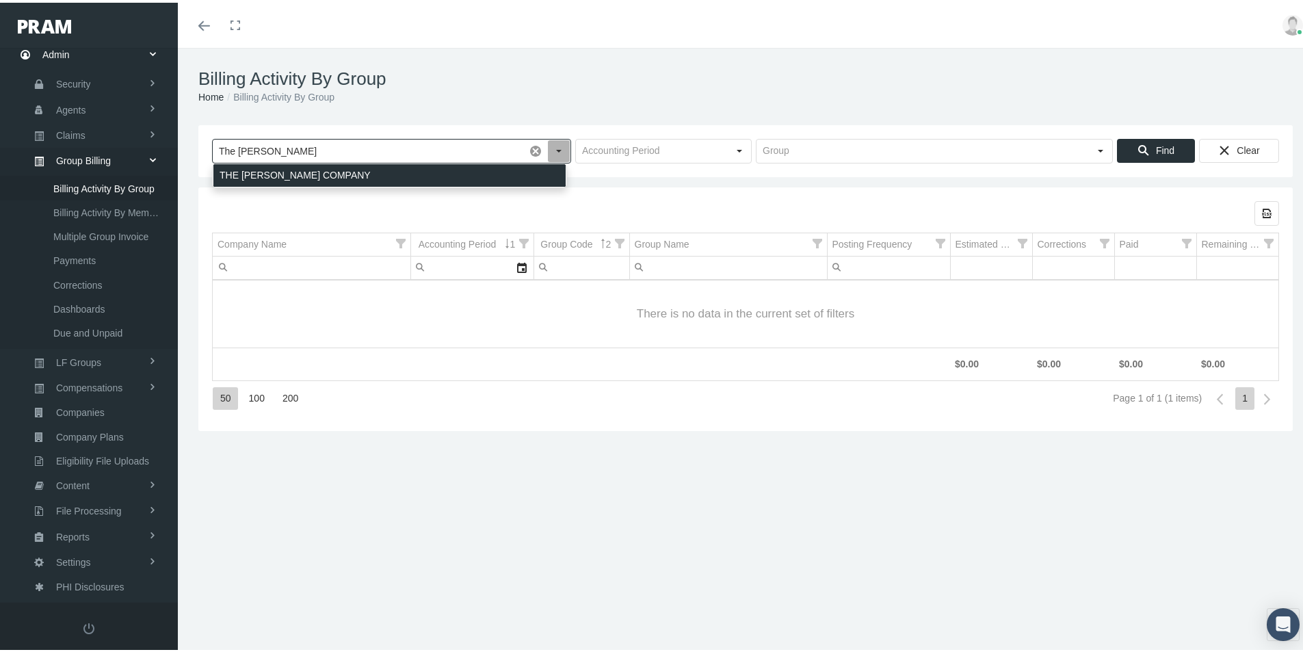
click at [248, 170] on div "THE [PERSON_NAME] COMPANY" at bounding box center [389, 172] width 352 height 23
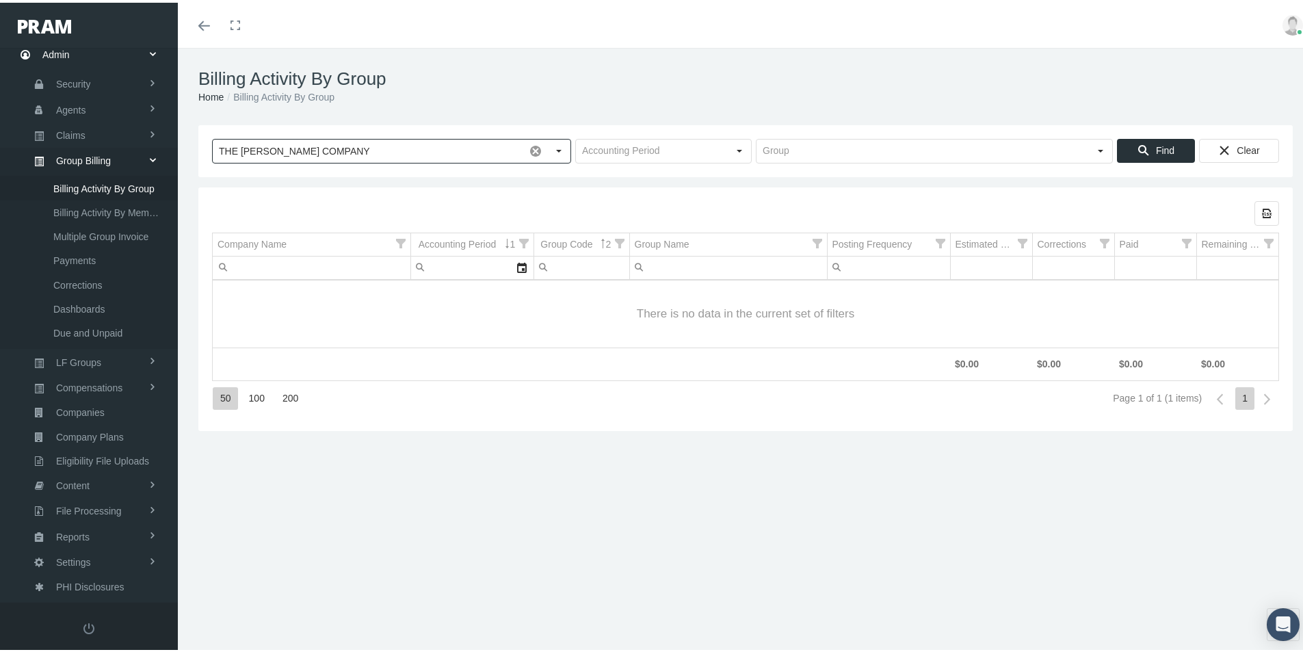
type input "THE [PERSON_NAME] COMPANY"
click at [398, 573] on div "Billing Activity By Group Home Billing Activity By Group Loading... THE [PERSON…" at bounding box center [745, 356] width 1135 height 622
click at [596, 150] on input "text" at bounding box center [652, 148] width 152 height 23
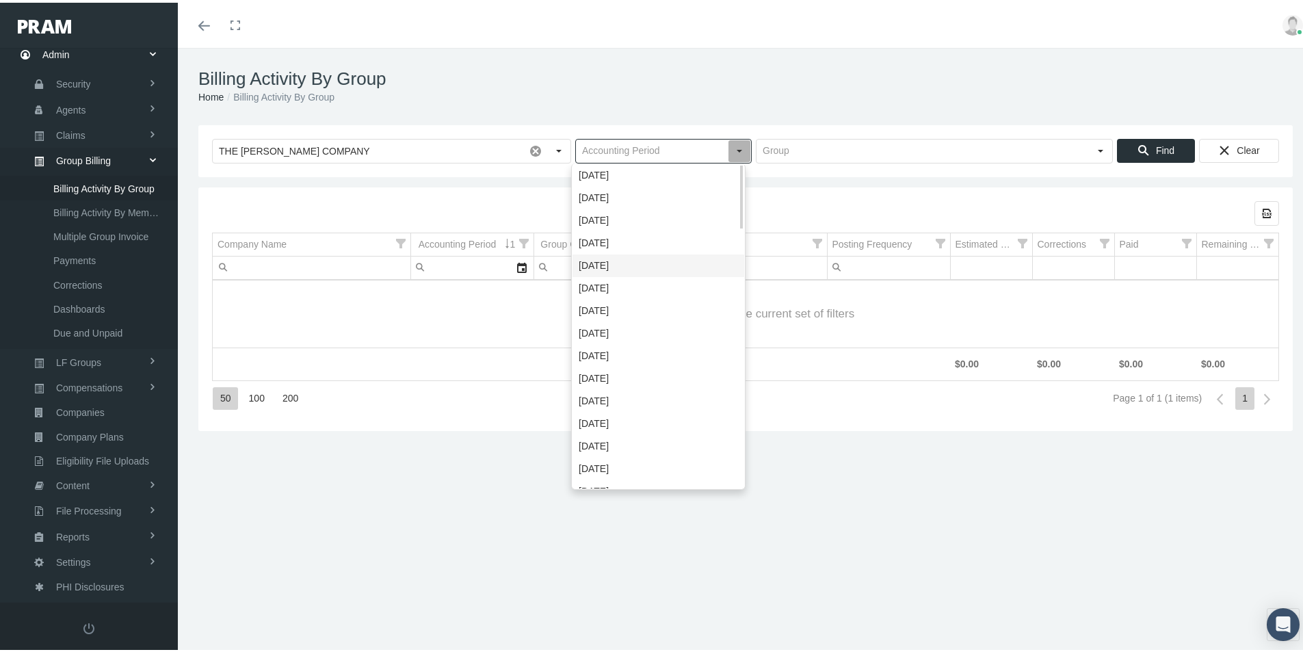
click at [592, 261] on div "[DATE]" at bounding box center [659, 263] width 172 height 23
type input "[DATE]"
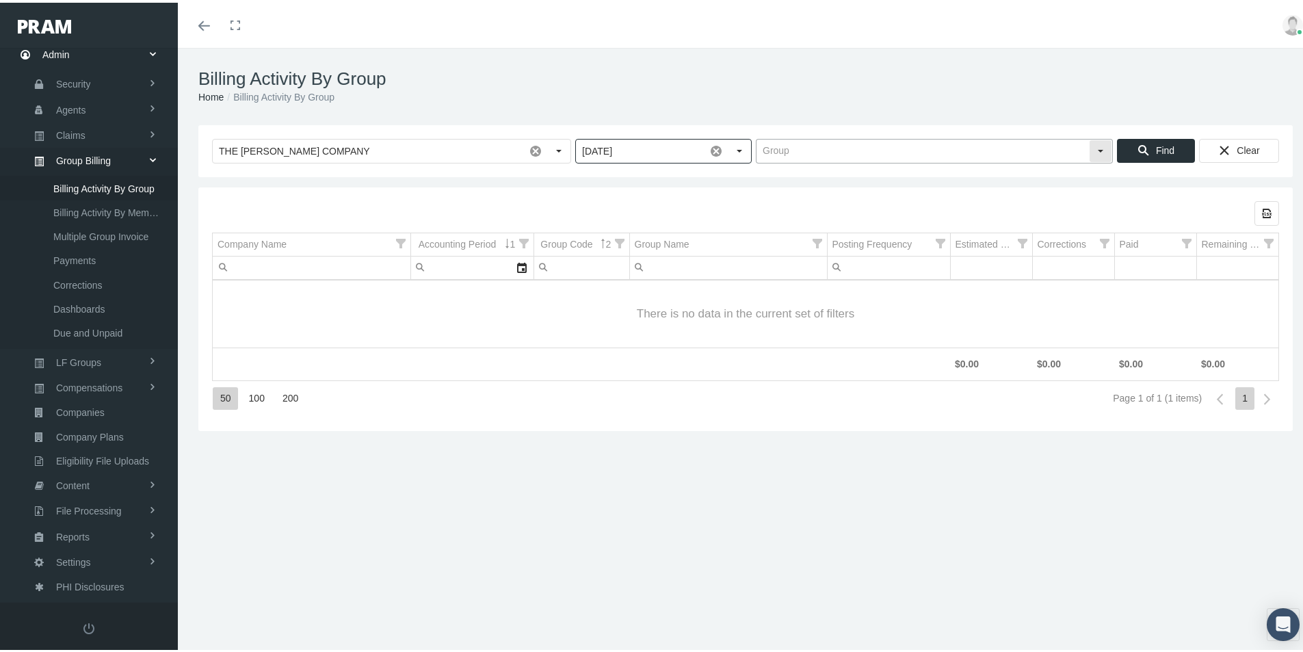
click at [770, 147] on input "text" at bounding box center [923, 148] width 332 height 23
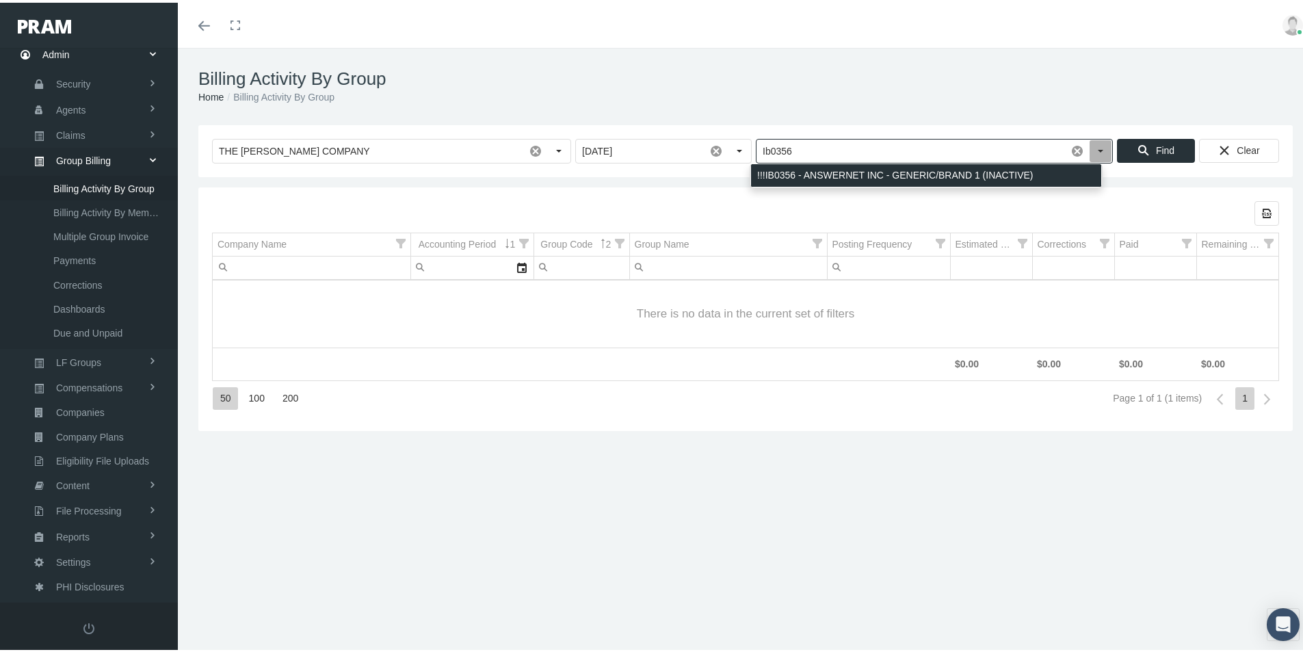
drag, startPoint x: 819, startPoint y: 174, endPoint x: 1036, endPoint y: 157, distance: 217.6
click at [819, 175] on div "!!!IB0356 - ANSWERNET INC - GENERIC/BRAND 1 (INACTIVE)" at bounding box center [926, 172] width 350 height 23
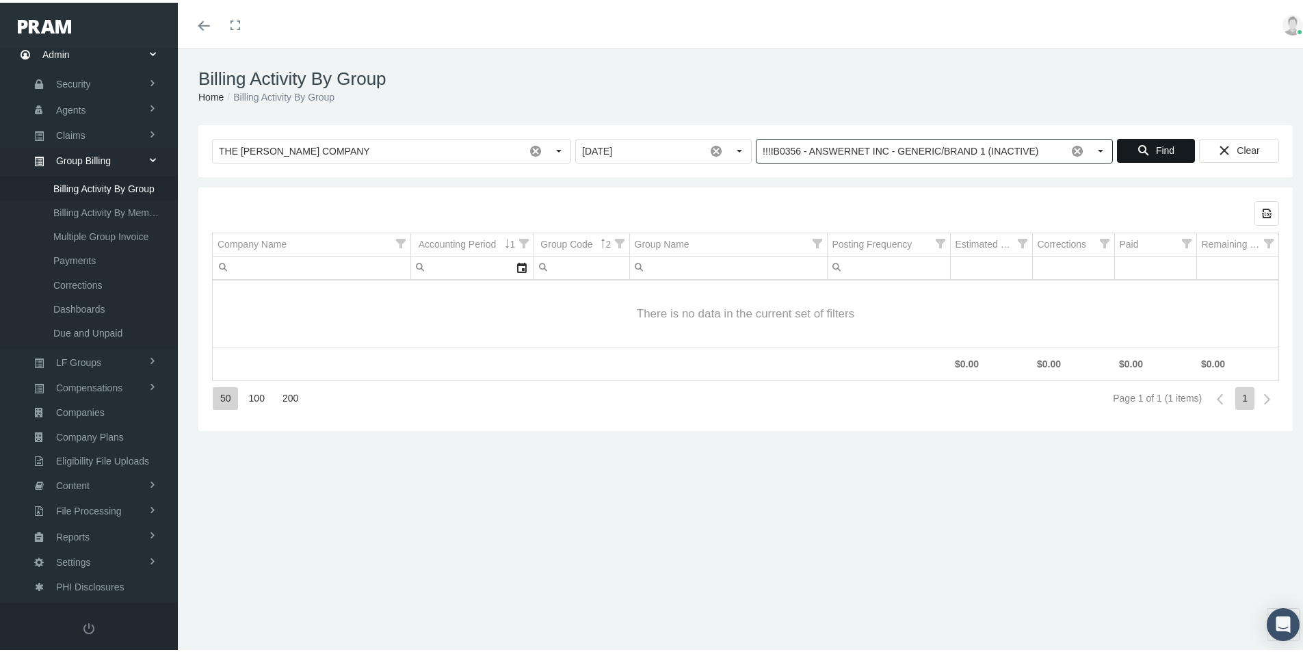
type input "!!!IB0356 - ANSWERNET INC - GENERIC/BRAND 1 (INACTIVE)"
drag, startPoint x: 1151, startPoint y: 148, endPoint x: 1138, endPoint y: 157, distance: 16.1
click at [1156, 147] on span "Find" at bounding box center [1165, 147] width 18 height 11
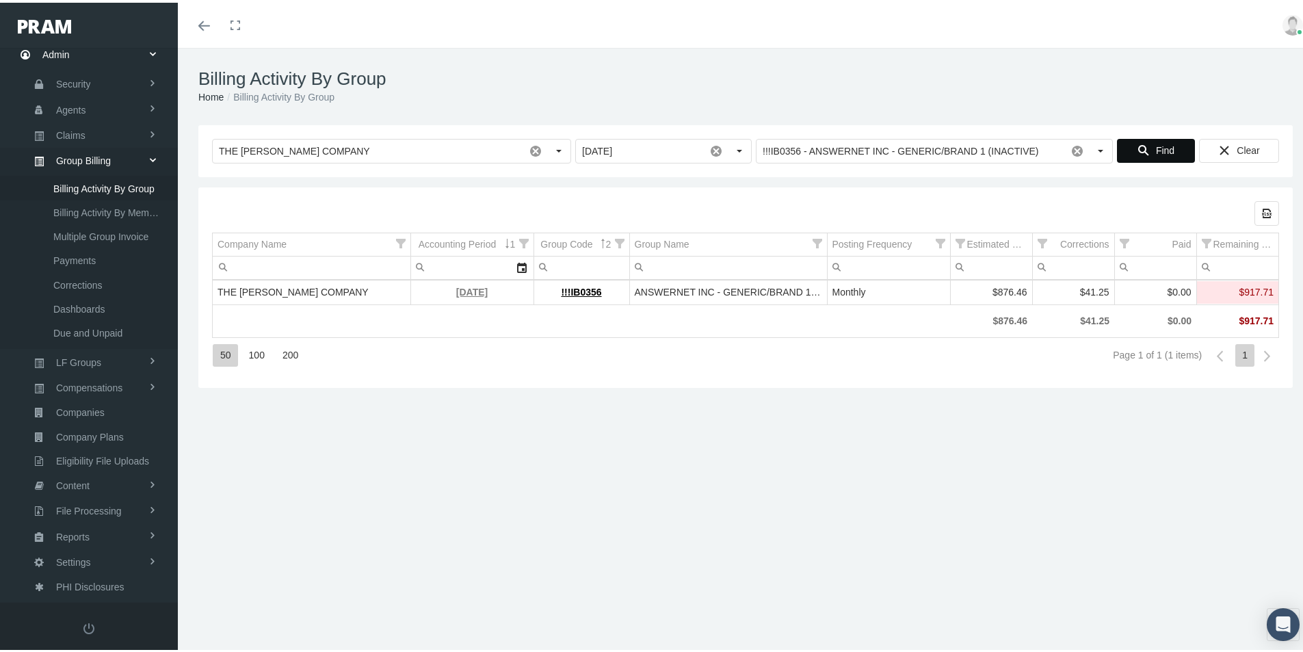
click at [465, 291] on link "July 2025" at bounding box center [471, 289] width 31 height 11
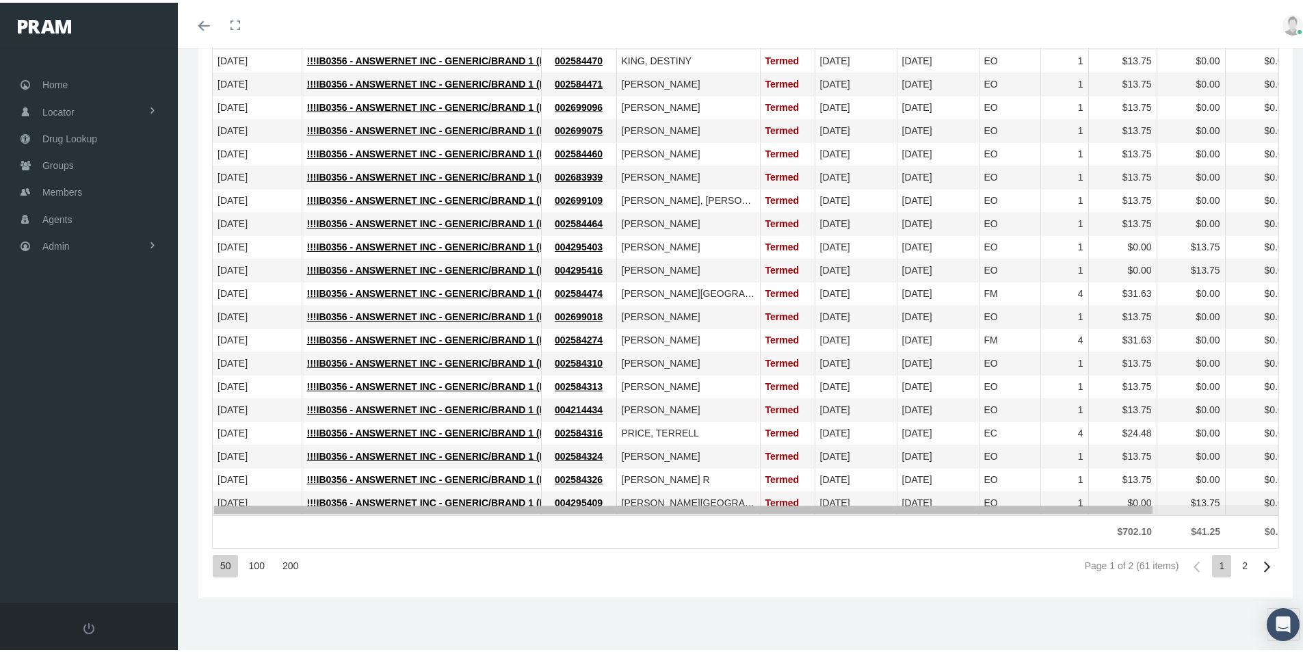
drag, startPoint x: 884, startPoint y: 508, endPoint x: 549, endPoint y: 453, distance: 339.5
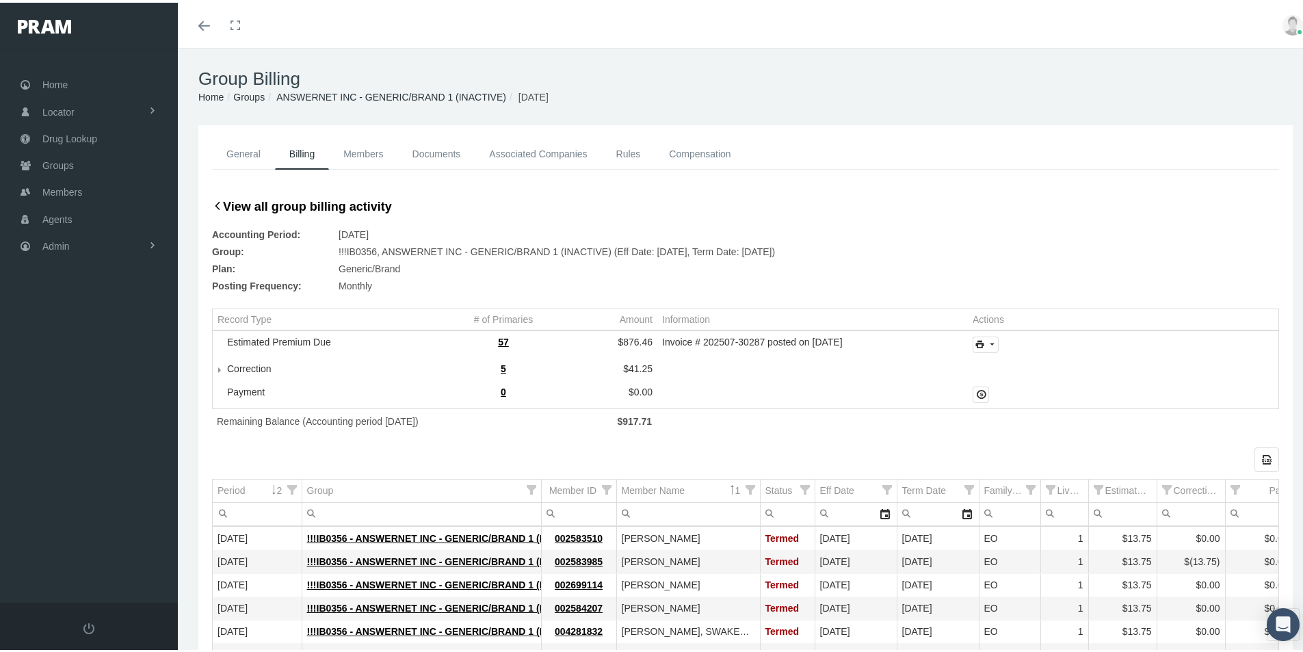
click at [246, 96] on link "Groups" at bounding box center [248, 94] width 31 height 11
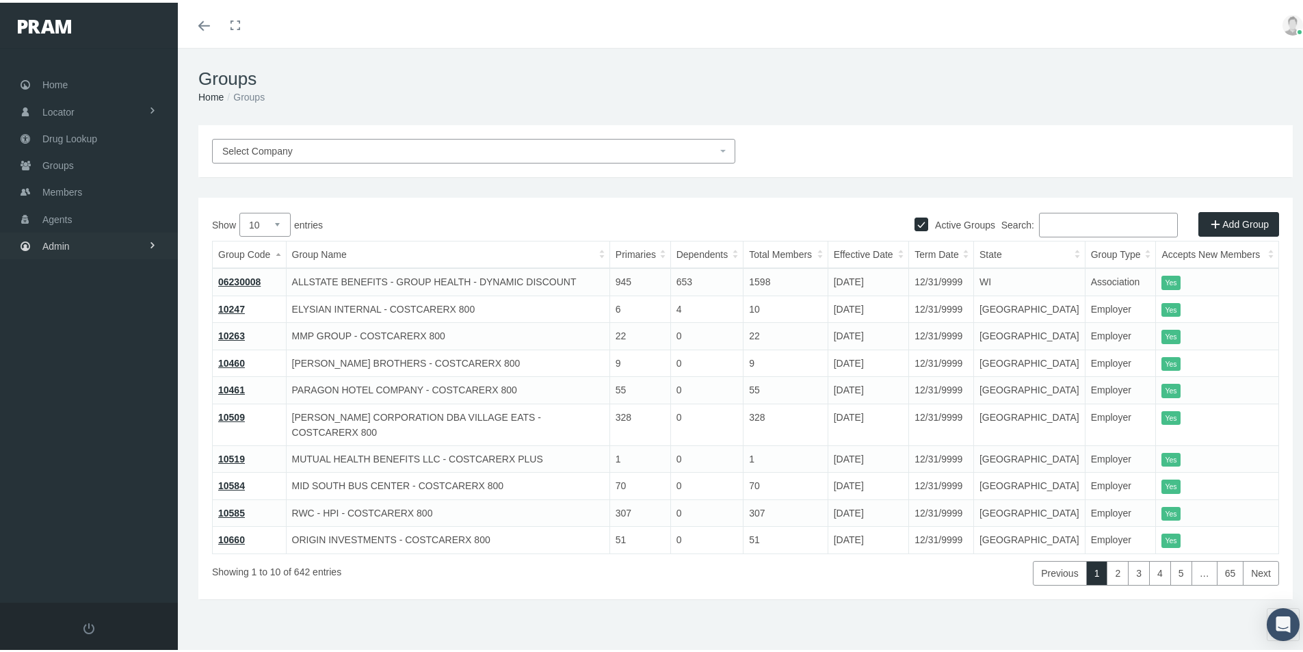
click at [49, 244] on span "Admin" at bounding box center [55, 244] width 27 height 26
click at [77, 345] on span "Group Billing" at bounding box center [83, 349] width 55 height 23
click at [87, 379] on span "Billing Activity By Group" at bounding box center [103, 377] width 101 height 23
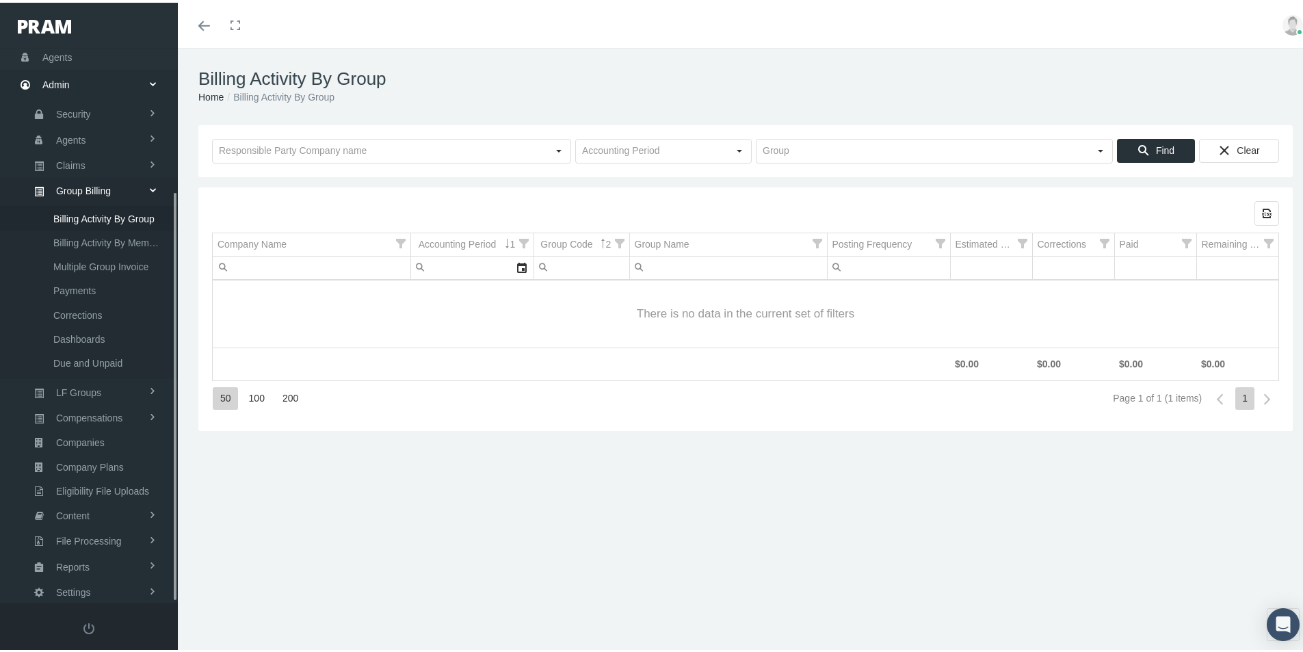
scroll to position [194, 0]
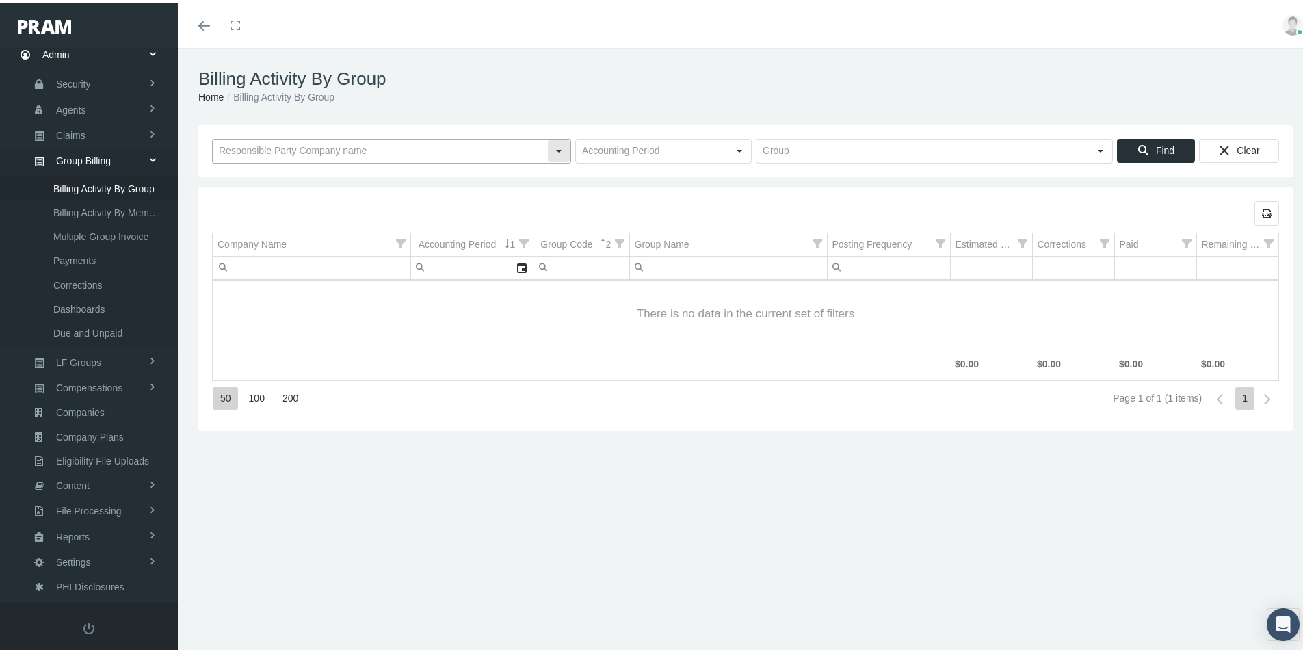
click at [321, 147] on input "text" at bounding box center [380, 148] width 334 height 23
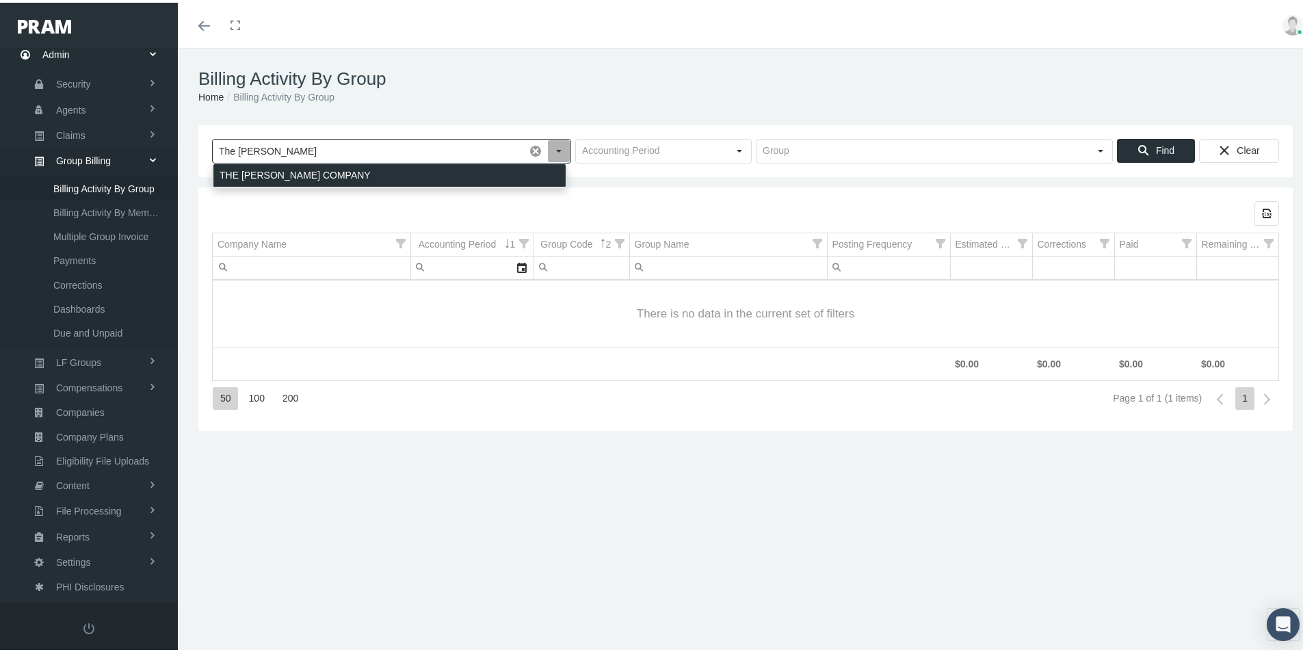
drag, startPoint x: 252, startPoint y: 170, endPoint x: 508, endPoint y: 189, distance: 255.8
click at [252, 170] on div "THE [PERSON_NAME] COMPANY" at bounding box center [389, 172] width 352 height 23
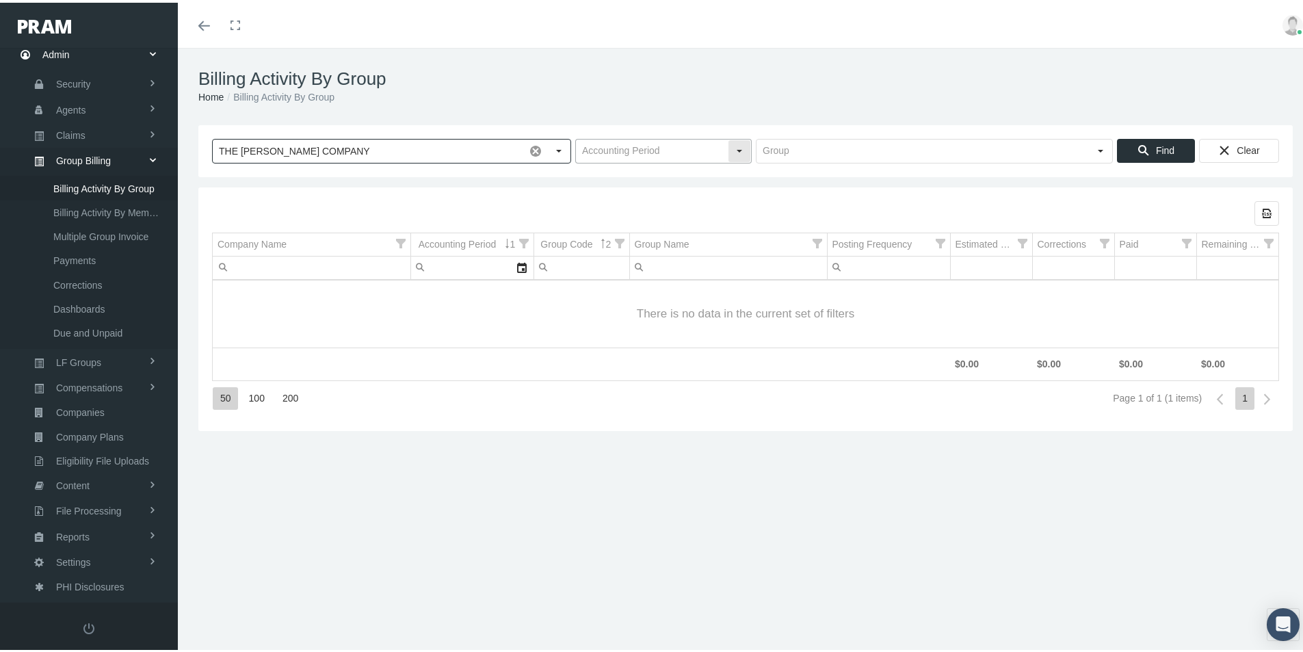
type input "THE [PERSON_NAME] COMPANY"
click at [588, 153] on input "text" at bounding box center [652, 148] width 152 height 23
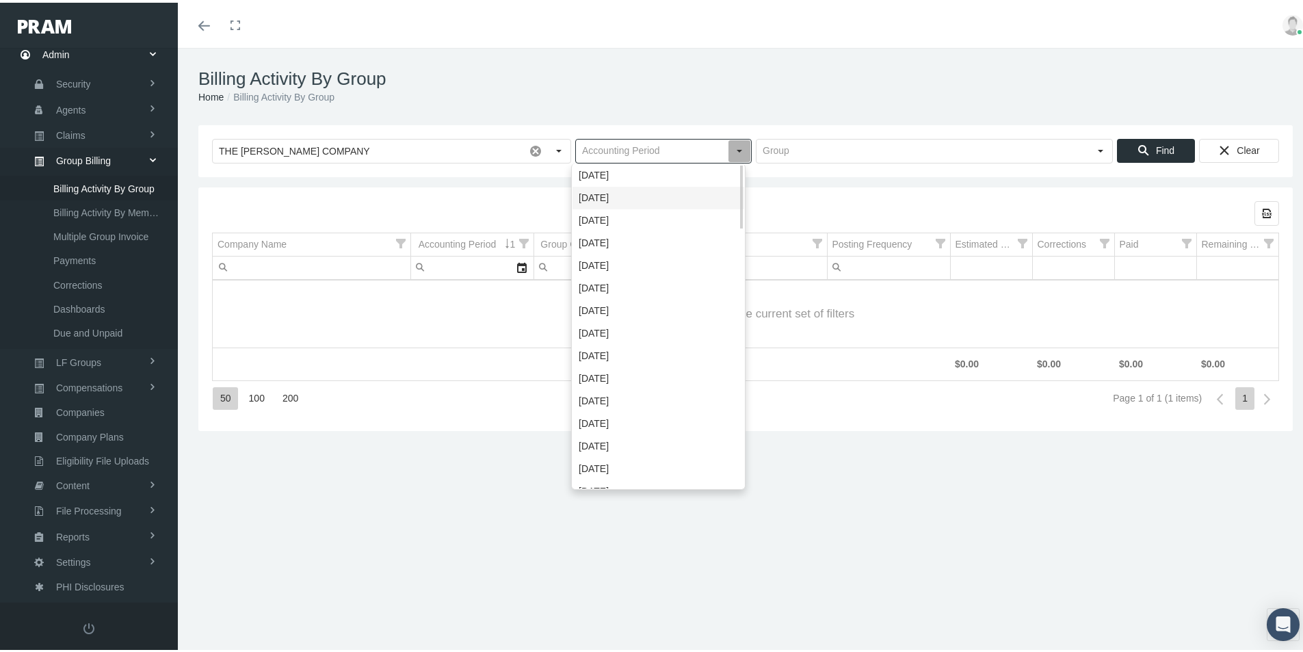
click at [591, 194] on div "[DATE]" at bounding box center [659, 195] width 172 height 23
type input "[DATE]"
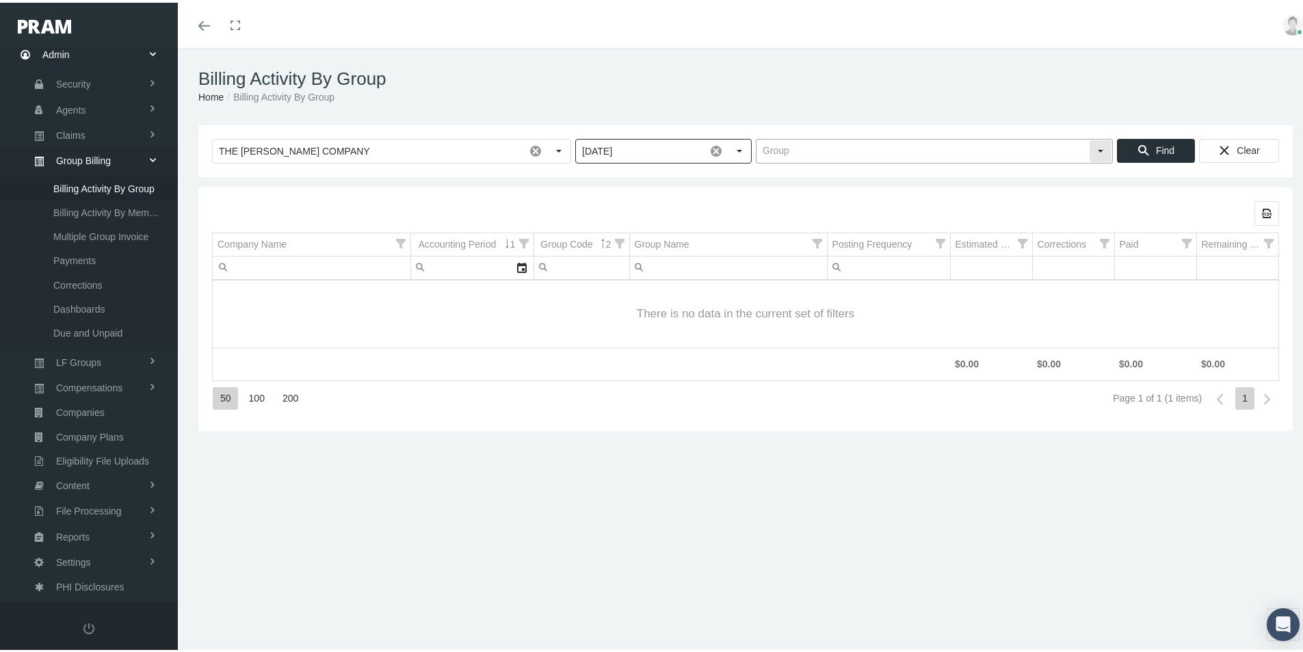
click at [764, 146] on input "text" at bounding box center [923, 148] width 332 height 23
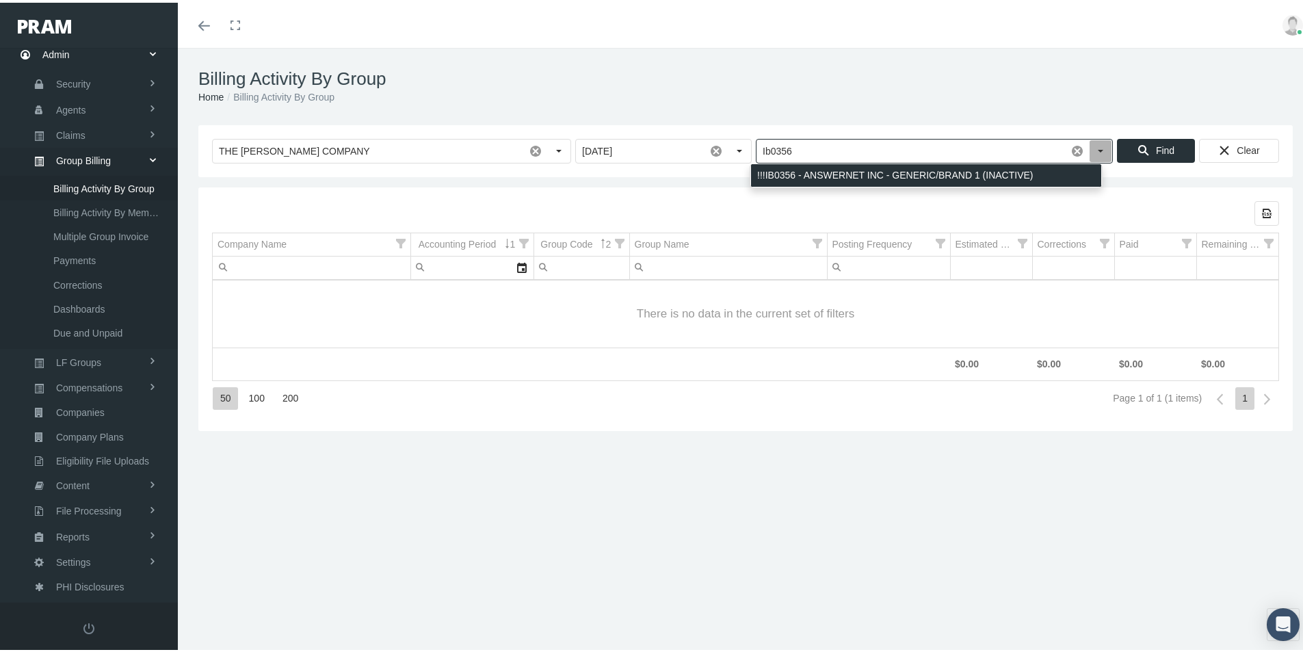
click at [836, 175] on div "!!!IB0356 - ANSWERNET INC - GENERIC/BRAND 1 (INACTIVE)" at bounding box center [926, 172] width 350 height 23
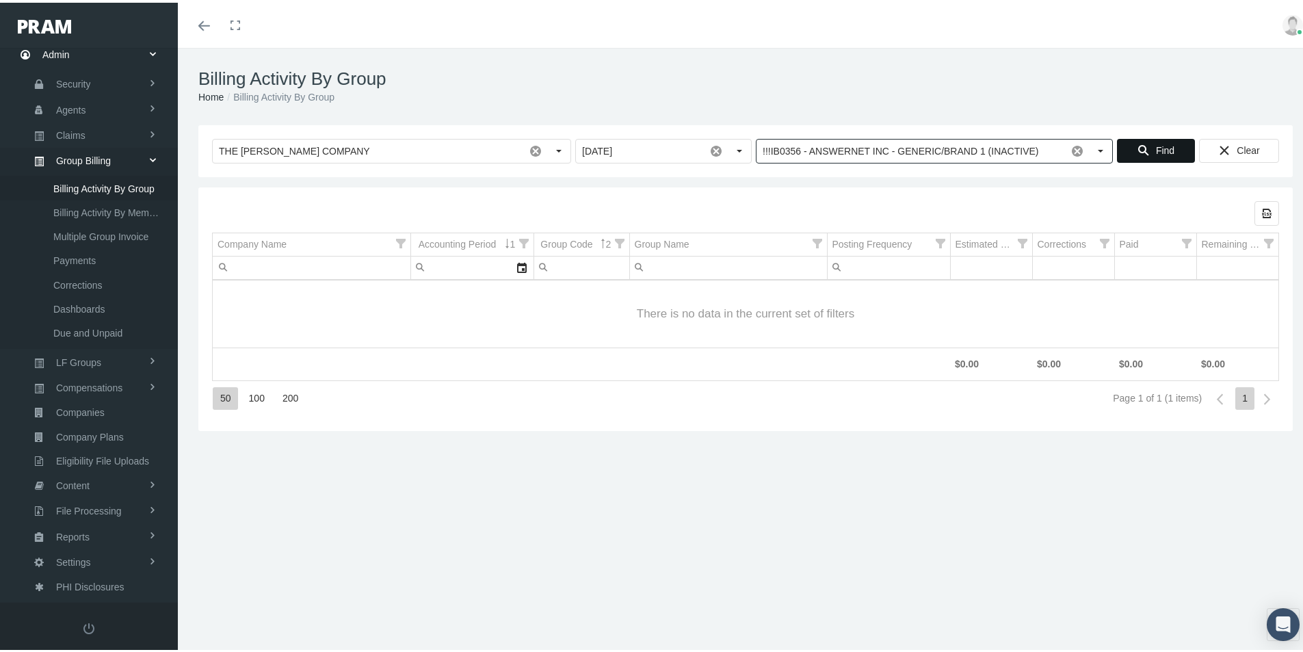
type input "!!!IB0356 - ANSWERNET INC - GENERIC/BRAND 1 (INACTIVE)"
click at [1156, 145] on span "Find" at bounding box center [1165, 147] width 18 height 11
click at [713, 148] on span at bounding box center [716, 148] width 23 height 23
click at [731, 145] on div "Select" at bounding box center [739, 148] width 22 height 22
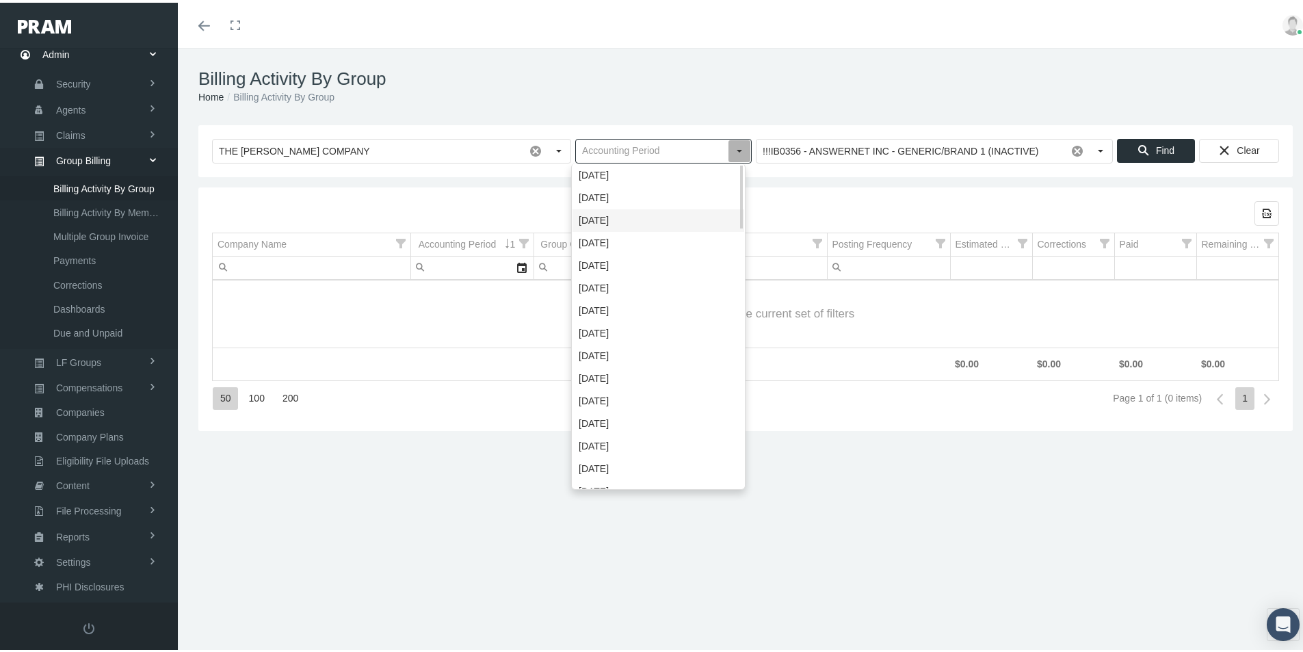
click at [607, 216] on div "September 2025" at bounding box center [659, 218] width 172 height 23
type input "September 2025"
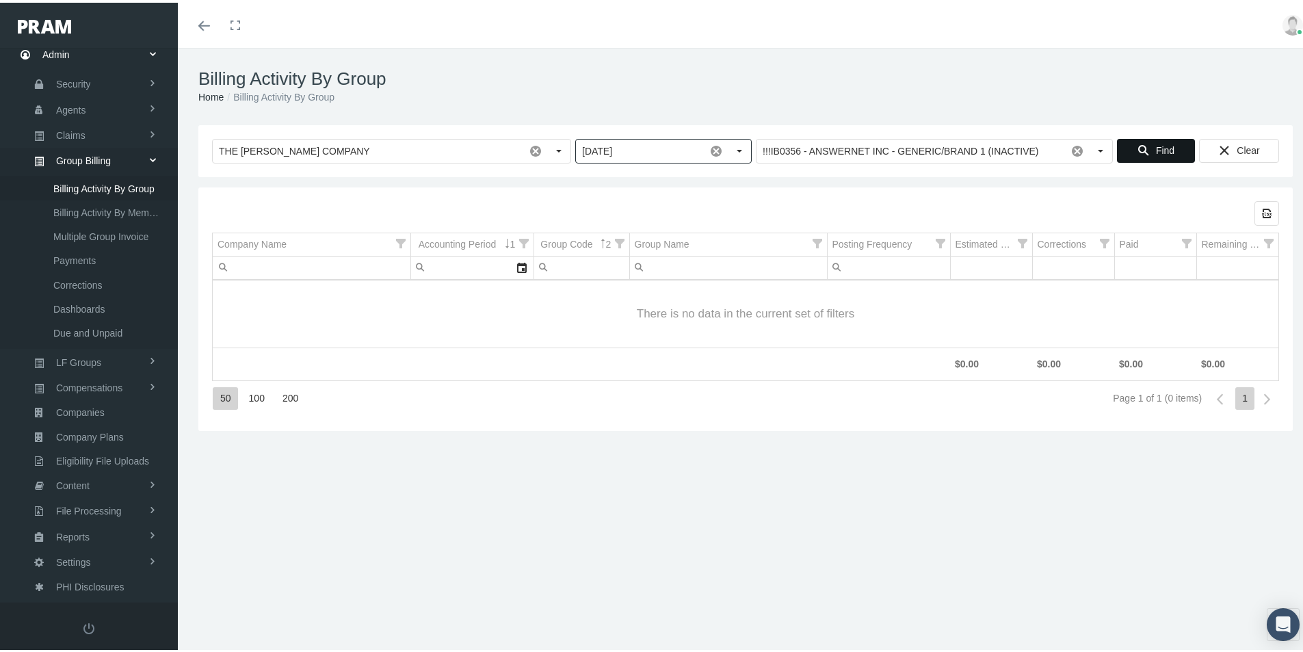
click at [1156, 148] on span "Find" at bounding box center [1165, 147] width 18 height 11
click at [709, 143] on span at bounding box center [716, 148] width 23 height 23
click at [732, 146] on div "Select" at bounding box center [739, 148] width 22 height 22
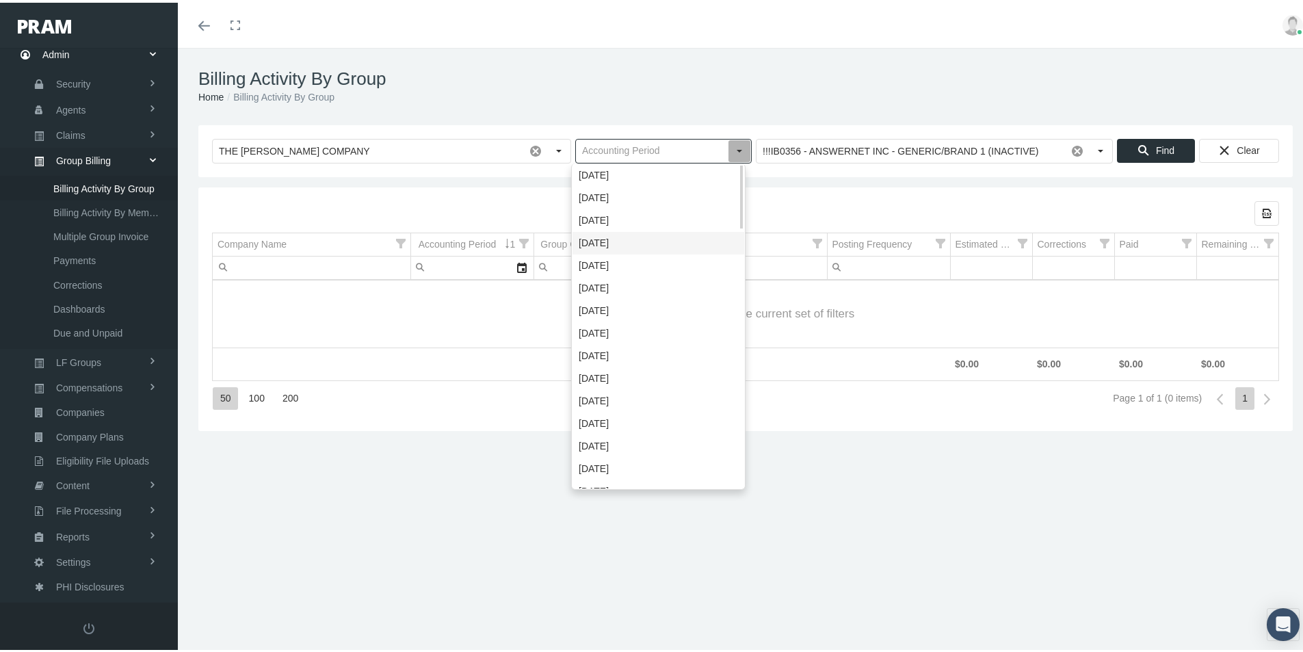
click at [603, 241] on div "August 2025" at bounding box center [659, 240] width 172 height 23
type input "August 2025"
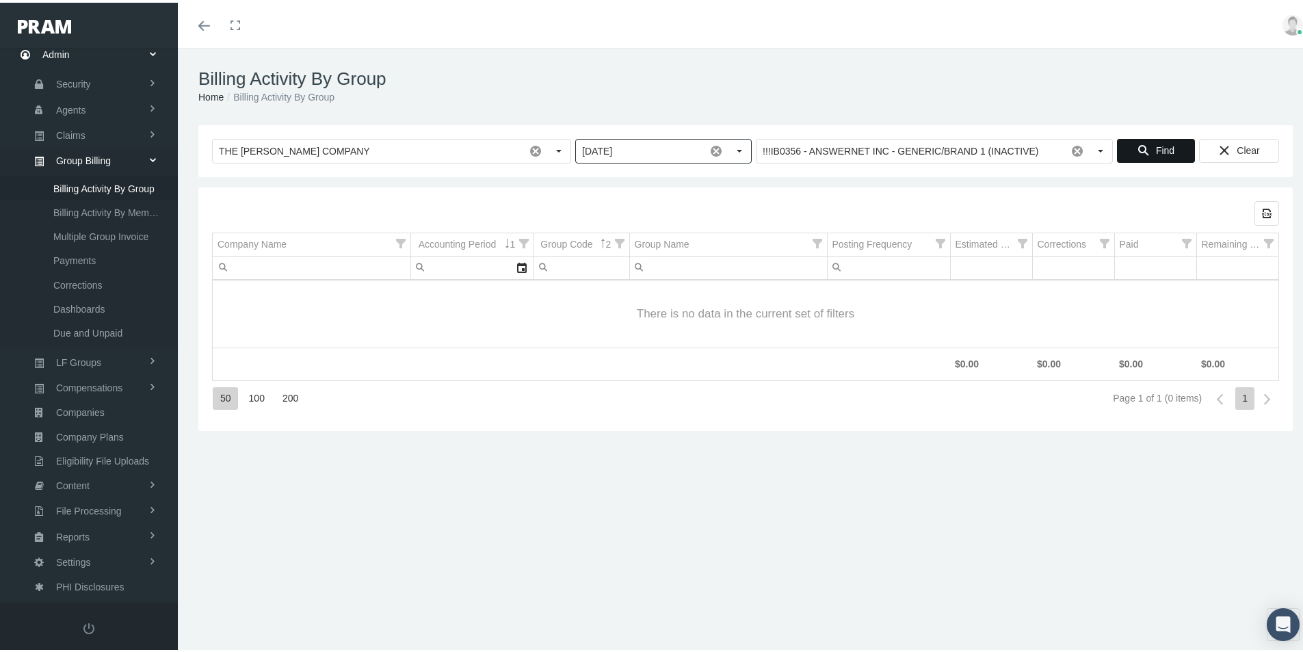
click at [1156, 147] on span "Find" at bounding box center [1165, 147] width 18 height 11
click at [711, 148] on span at bounding box center [716, 148] width 23 height 23
click at [731, 144] on div "Select" at bounding box center [739, 148] width 22 height 22
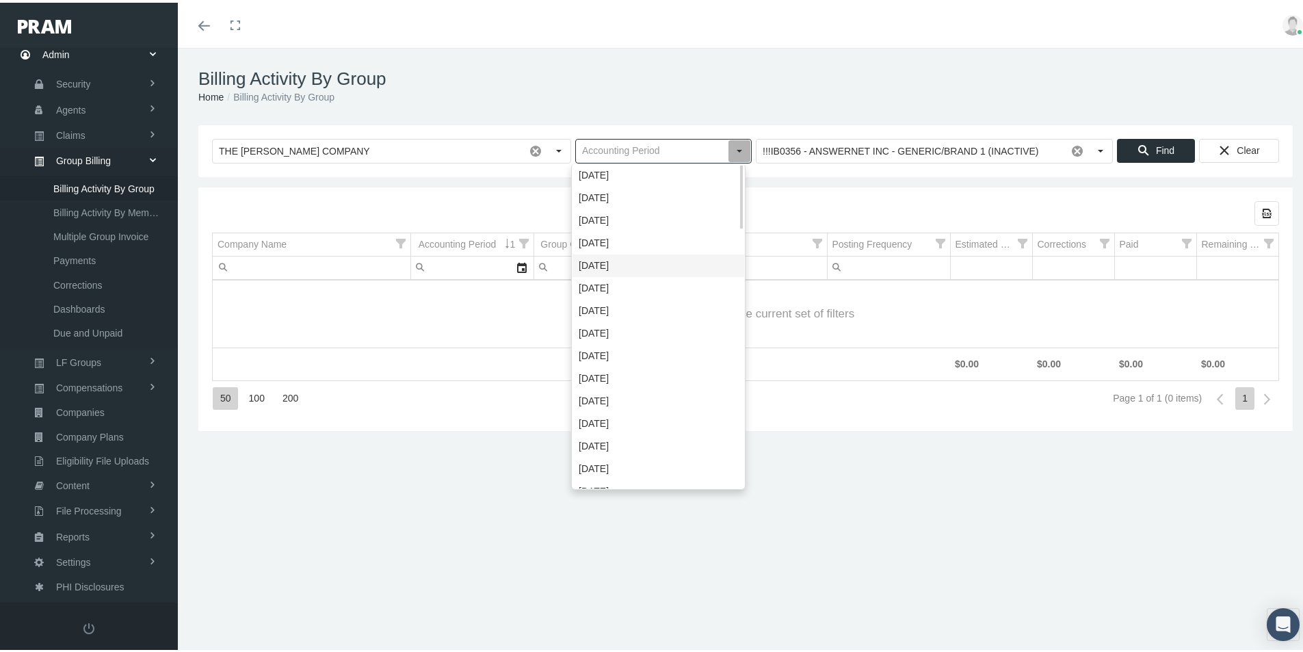
click at [605, 261] on div "[DATE]" at bounding box center [659, 263] width 172 height 23
type input "[DATE]"
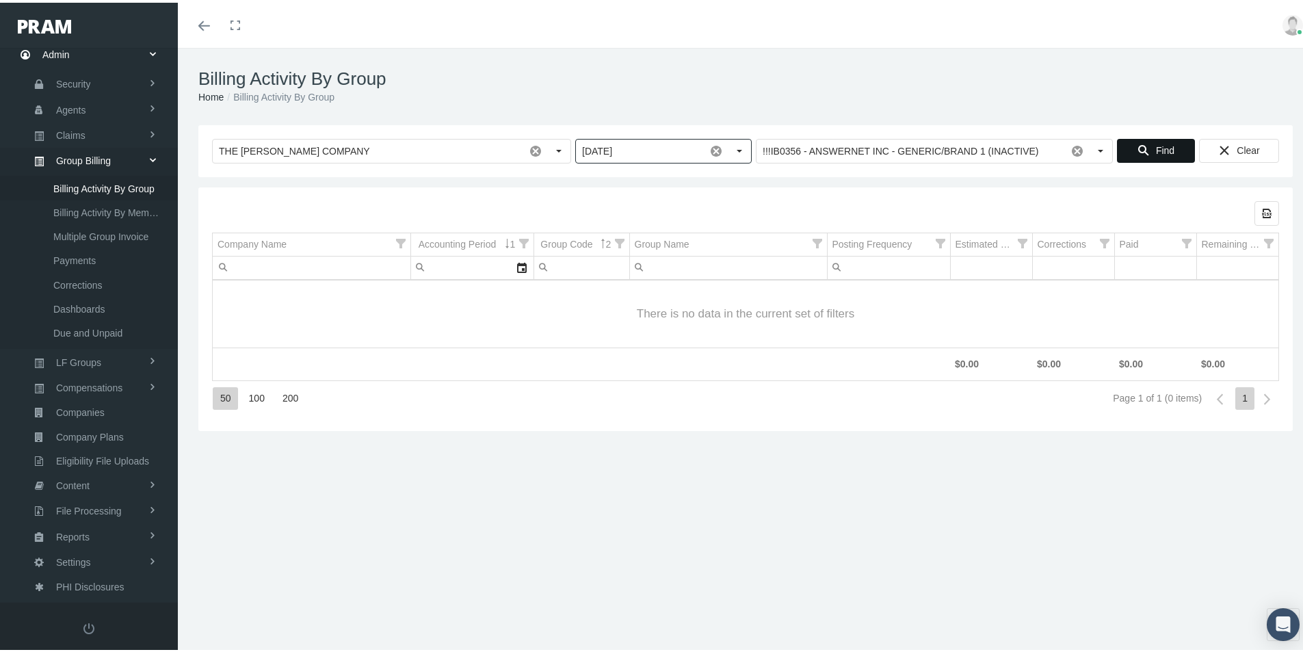
click at [1156, 149] on span "Find" at bounding box center [1165, 147] width 18 height 11
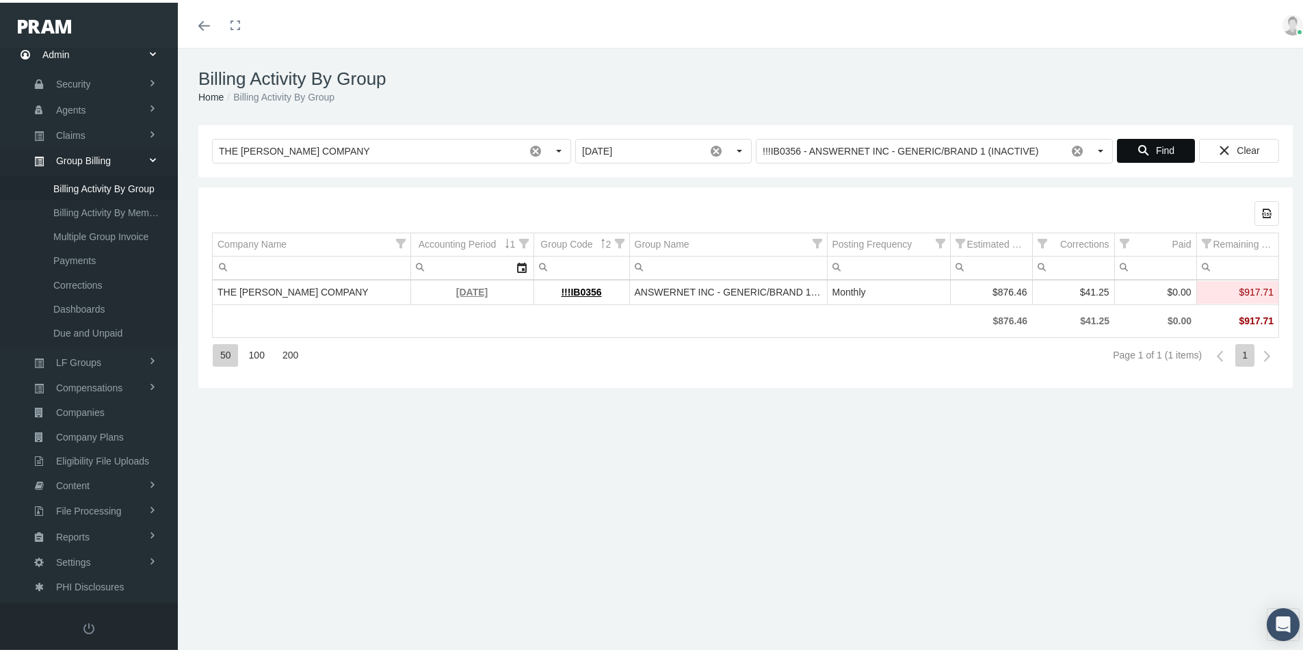
click at [461, 289] on link "[DATE]" at bounding box center [471, 289] width 31 height 11
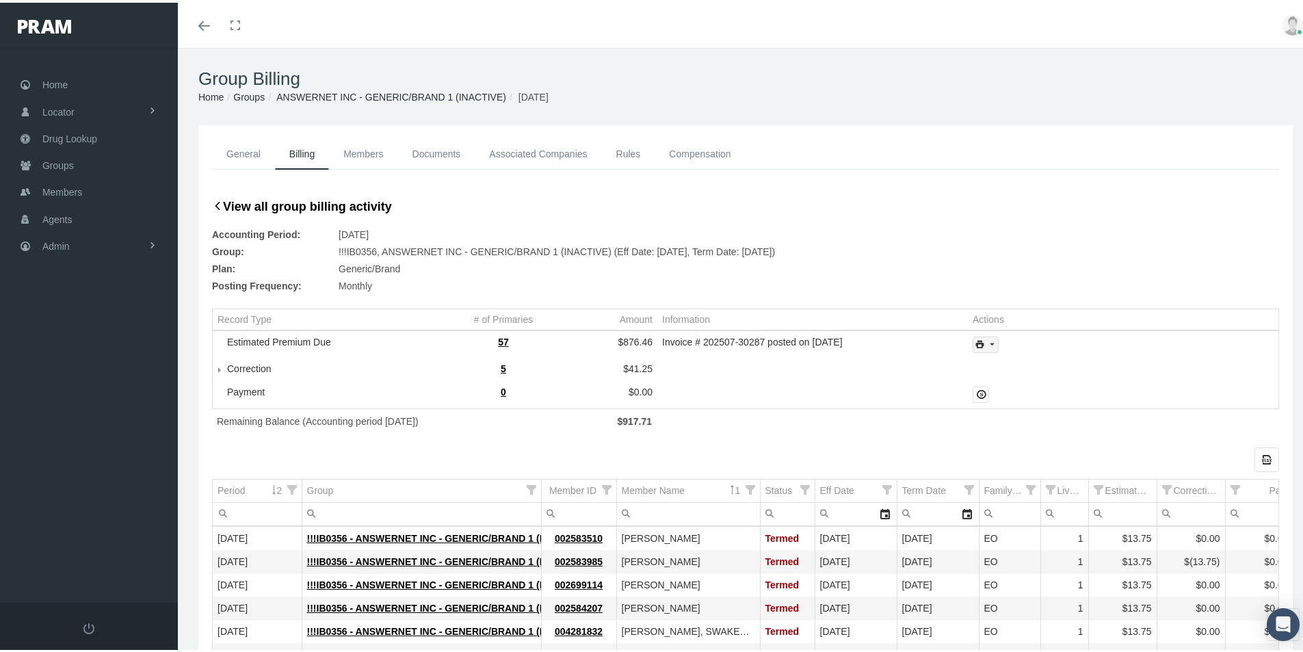
click at [986, 340] on icon "print" at bounding box center [992, 342] width 12 height 12
click at [1028, 382] on div "Invoice Details" at bounding box center [1022, 387] width 107 height 23
click at [1170, 231] on div "Accounting Period: [DATE]" at bounding box center [745, 232] width 1067 height 17
